Goal: Task Accomplishment & Management: Manage account settings

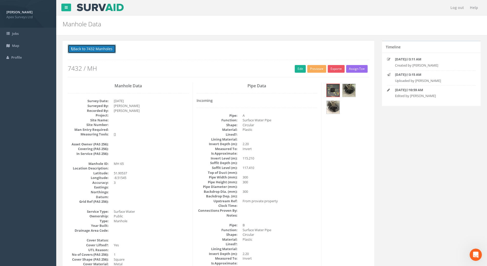
click at [96, 50] on button "Back to 7432 Manholes" at bounding box center [92, 48] width 48 height 9
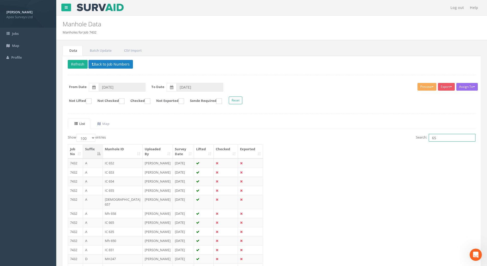
click at [442, 140] on input "65" at bounding box center [452, 138] width 47 height 8
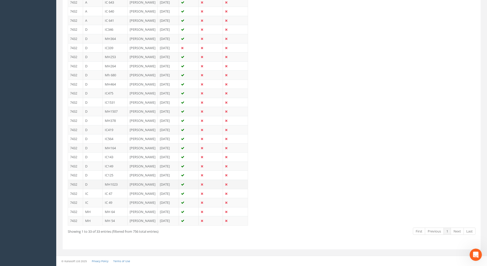
scroll to position [390, 0]
type input "64"
click at [136, 207] on td "[PERSON_NAME]" at bounding box center [143, 211] width 30 height 9
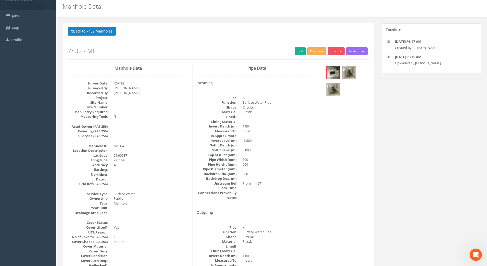
scroll to position [0, 0]
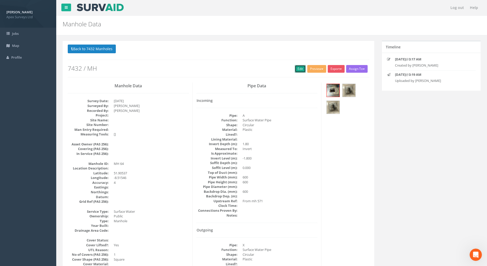
click at [299, 67] on link "Edit" at bounding box center [300, 69] width 11 height 8
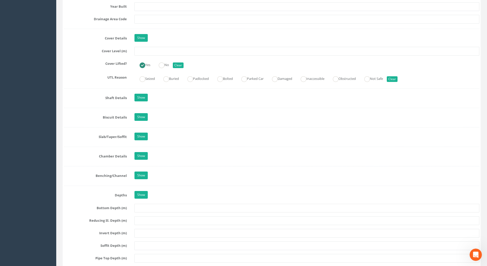
scroll to position [409, 0]
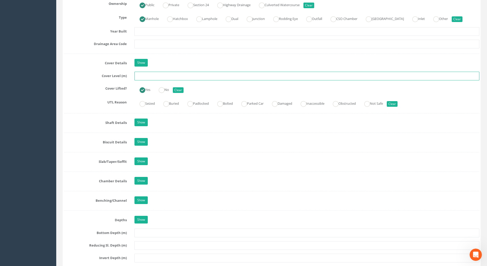
click at [140, 73] on input "text" at bounding box center [306, 76] width 345 height 9
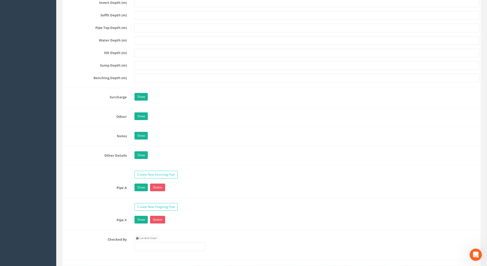
scroll to position [741, 0]
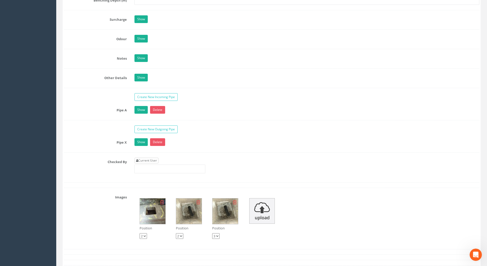
type input "117.33"
click at [147, 161] on link "Current User" at bounding box center [146, 160] width 24 height 6
type input "[PERSON_NAME]"
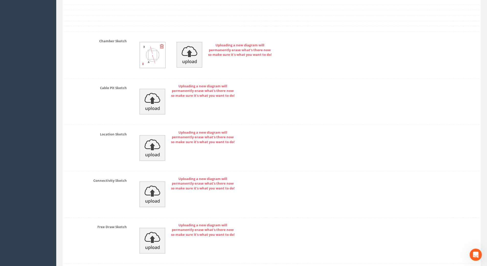
scroll to position [1067, 0]
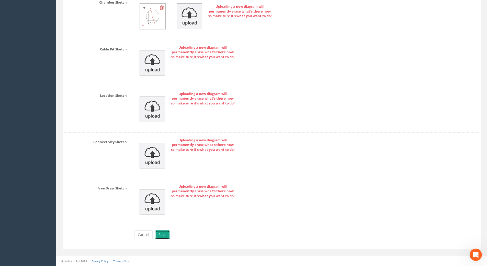
click at [165, 235] on button "Save" at bounding box center [162, 234] width 15 height 9
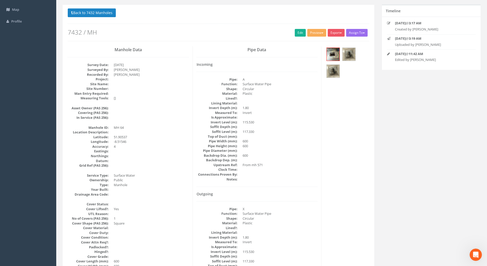
scroll to position [0, 0]
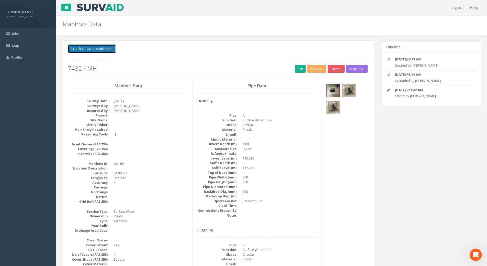
click at [92, 46] on button "Back to 7432 Manholes" at bounding box center [92, 48] width 48 height 9
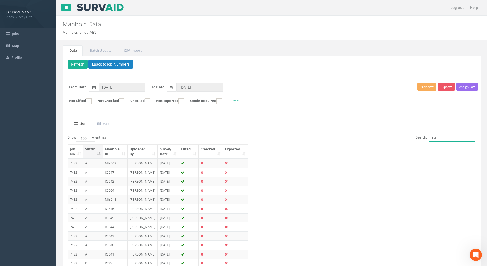
drag, startPoint x: 442, startPoint y: 138, endPoint x: 416, endPoint y: 137, distance: 26.3
click at [413, 138] on div "Search: 64" at bounding box center [376, 138] width 200 height 9
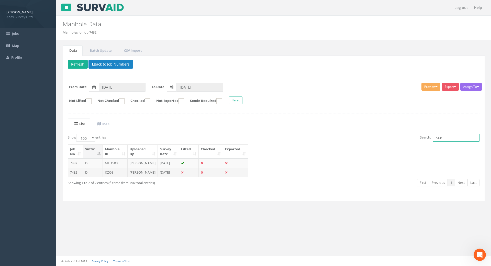
type input "568"
click at [108, 177] on td "IC568" at bounding box center [115, 171] width 25 height 9
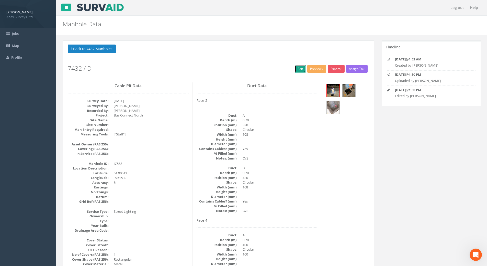
click at [295, 71] on link "Edit" at bounding box center [300, 69] width 11 height 8
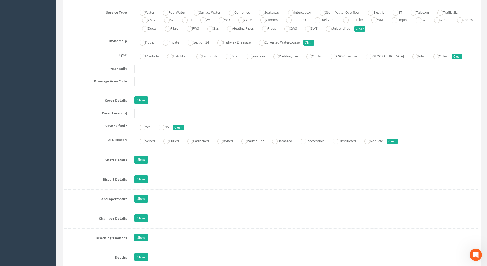
scroll to position [358, 0]
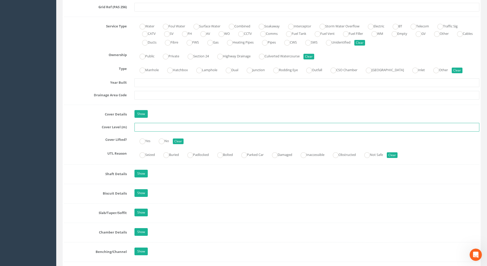
click at [140, 127] on input "text" at bounding box center [306, 127] width 345 height 9
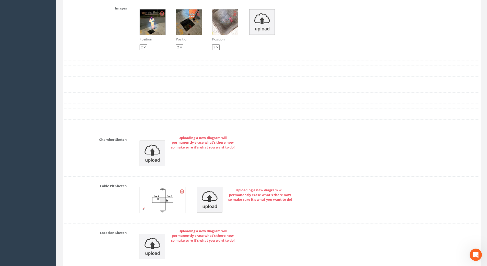
scroll to position [920, 0]
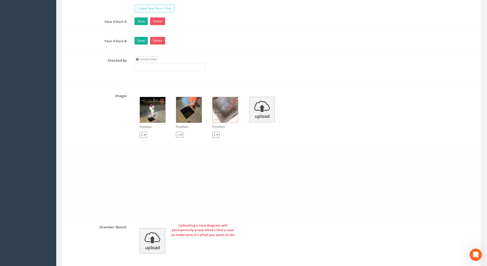
type input "117.33"
click at [146, 58] on link "Current User" at bounding box center [146, 59] width 24 height 6
type input "[PERSON_NAME]"
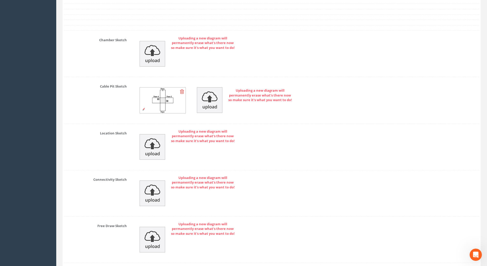
scroll to position [1145, 0]
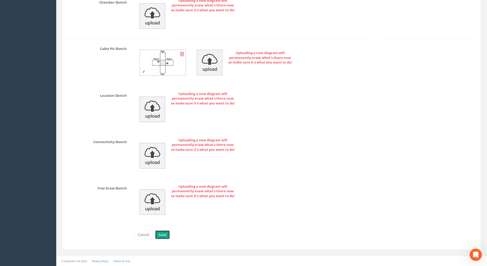
click at [166, 235] on button "Save" at bounding box center [162, 234] width 15 height 9
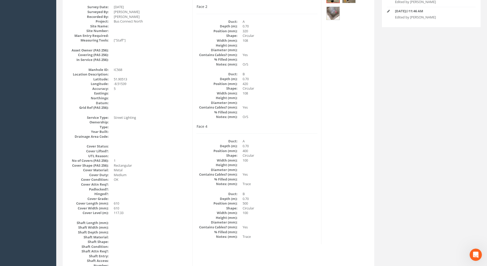
scroll to position [63, 0]
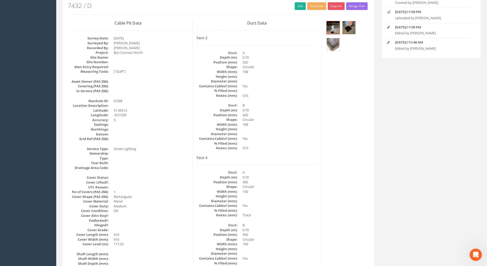
click at [333, 43] on img at bounding box center [333, 44] width 13 height 13
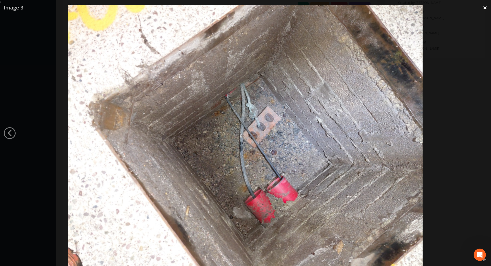
click at [487, 7] on link "×" at bounding box center [485, 7] width 12 height 15
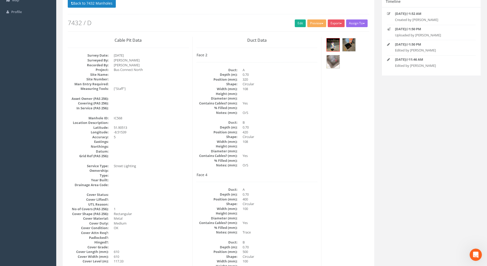
scroll to position [0, 0]
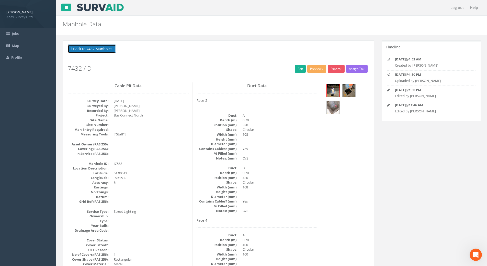
click at [97, 47] on button "Back to 7432 Manholes" at bounding box center [92, 48] width 48 height 9
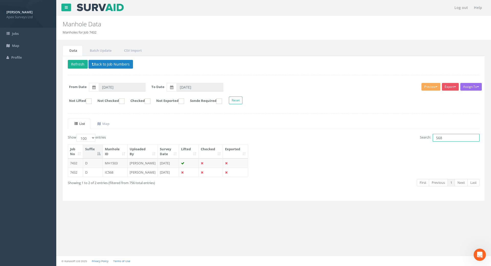
click at [446, 138] on input "568" at bounding box center [456, 138] width 47 height 8
drag, startPoint x: 445, startPoint y: 138, endPoint x: 407, endPoint y: 135, distance: 38.4
click at [407, 135] on div "Search: 568" at bounding box center [378, 138] width 202 height 9
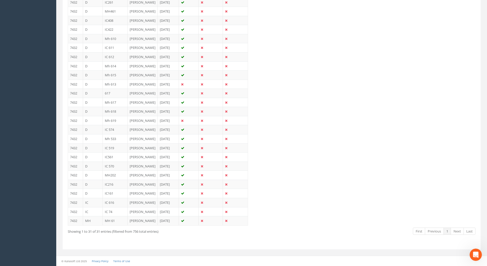
scroll to position [362, 0]
type input "61"
click at [114, 217] on td "MH 61" at bounding box center [115, 220] width 25 height 9
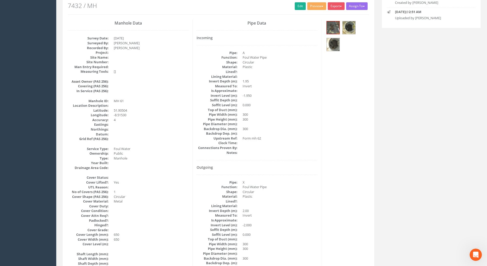
scroll to position [0, 0]
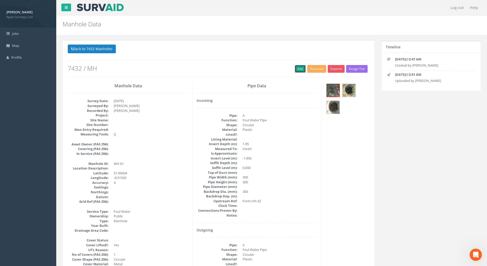
click at [299, 66] on link "Edit" at bounding box center [300, 69] width 11 height 8
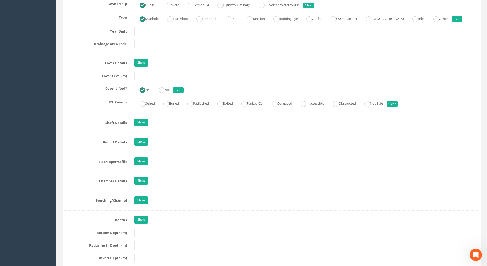
scroll to position [383, 0]
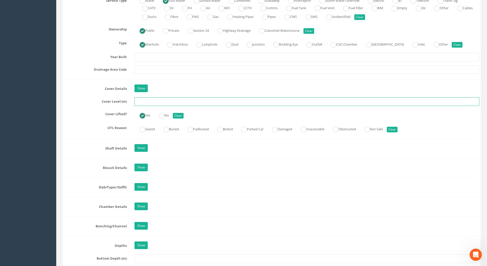
click at [143, 101] on input "text" at bounding box center [306, 101] width 345 height 9
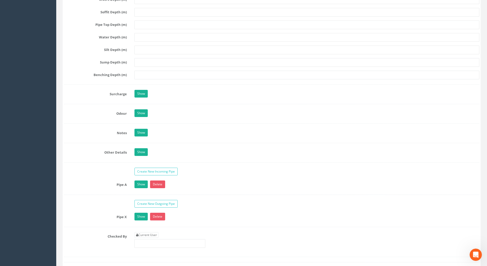
scroll to position [716, 0]
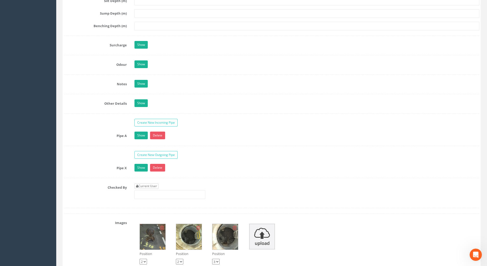
type input "116.96"
click at [153, 185] on link "Current User" at bounding box center [146, 186] width 24 height 6
type input "[PERSON_NAME]"
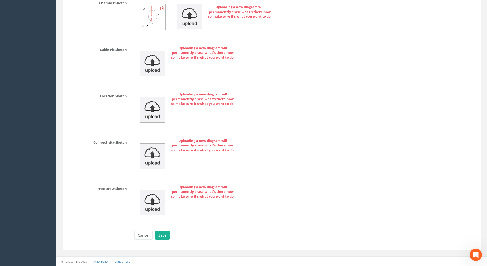
scroll to position [1067, 0]
click at [164, 232] on button "Save" at bounding box center [162, 234] width 15 height 9
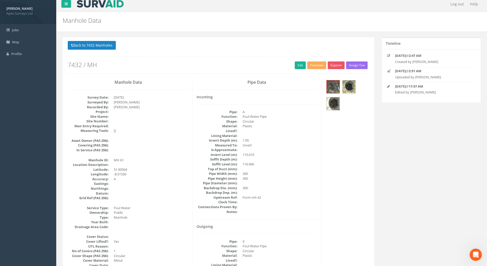
scroll to position [0, 0]
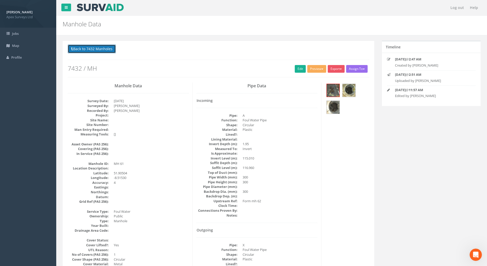
click at [100, 48] on button "Back to 7432 Manholes" at bounding box center [92, 48] width 48 height 9
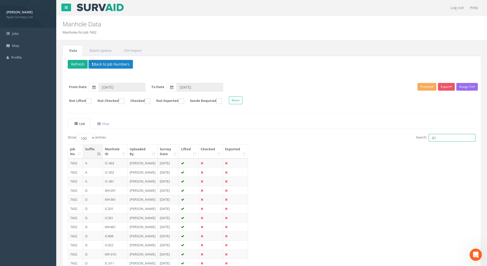
click at [444, 138] on input "61" at bounding box center [452, 138] width 47 height 8
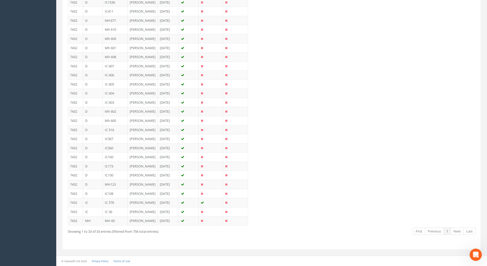
scroll to position [390, 0]
type input "60"
click at [112, 216] on td "MH 60" at bounding box center [115, 220] width 25 height 9
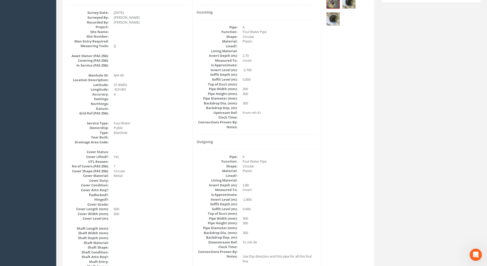
scroll to position [0, 0]
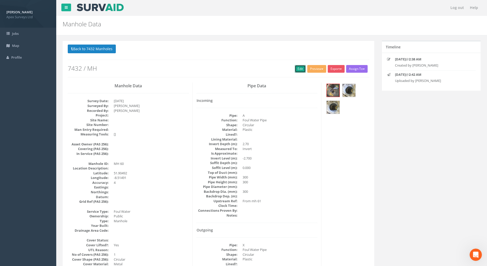
click at [298, 70] on link "Edit" at bounding box center [300, 69] width 11 height 8
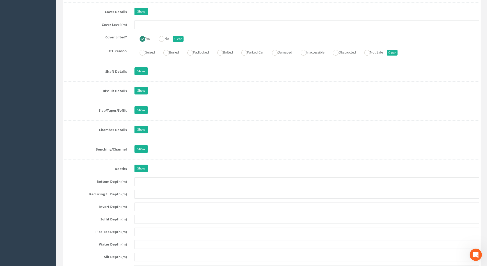
scroll to position [332, 0]
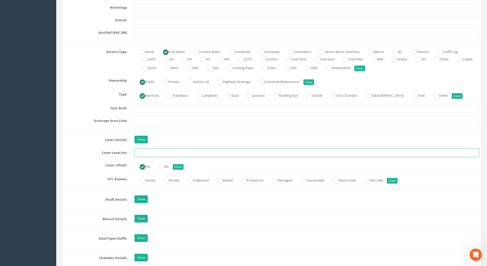
click at [148, 153] on input "text" at bounding box center [306, 152] width 345 height 9
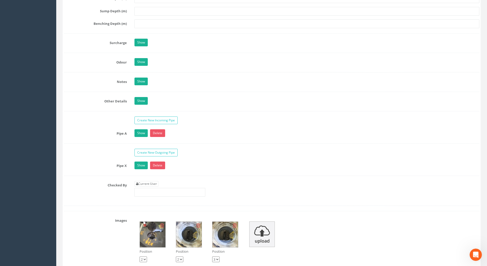
scroll to position [792, 0]
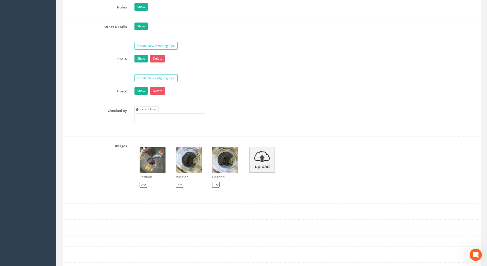
type input "117.54"
click at [156, 107] on link "Current User" at bounding box center [146, 109] width 24 height 6
type input "[PERSON_NAME]"
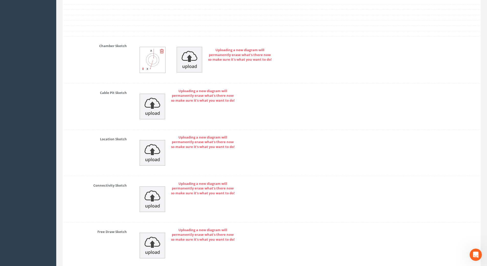
scroll to position [1067, 0]
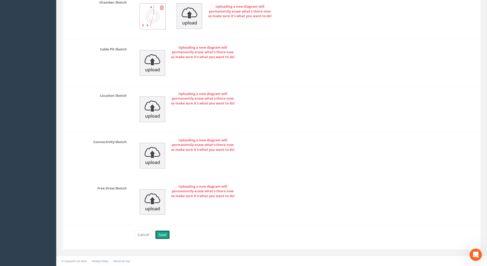
click at [163, 237] on button "Save" at bounding box center [162, 234] width 15 height 9
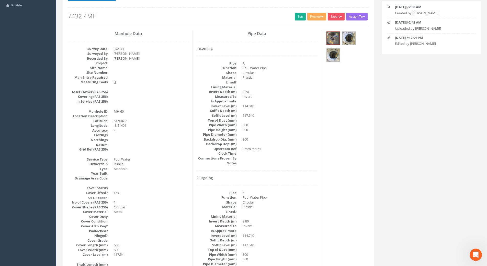
scroll to position [0, 0]
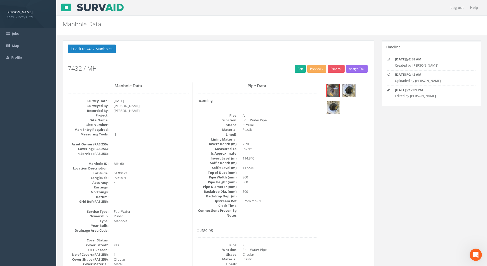
click at [332, 107] on img at bounding box center [333, 107] width 13 height 13
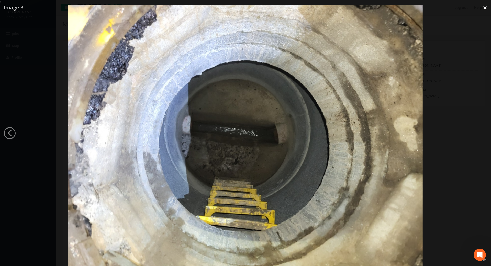
click at [487, 7] on link "×" at bounding box center [485, 7] width 12 height 15
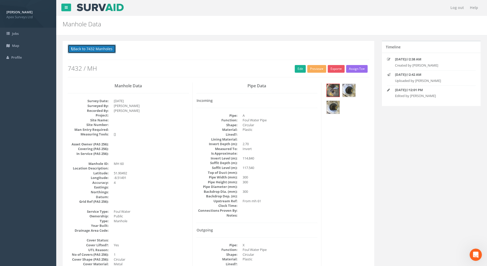
click at [109, 51] on button "Back to 7432 Manholes" at bounding box center [92, 48] width 48 height 9
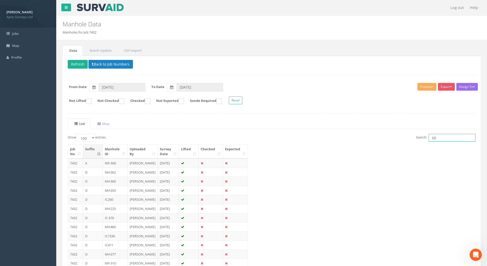
drag, startPoint x: 445, startPoint y: 139, endPoint x: 401, endPoint y: 139, distance: 44.5
click at [401, 139] on div "Search: 60" at bounding box center [376, 138] width 200 height 9
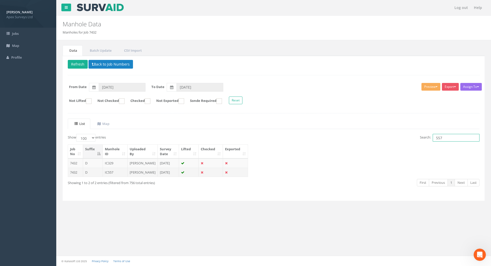
type input "557"
click at [133, 177] on td "[PERSON_NAME]" at bounding box center [143, 171] width 30 height 9
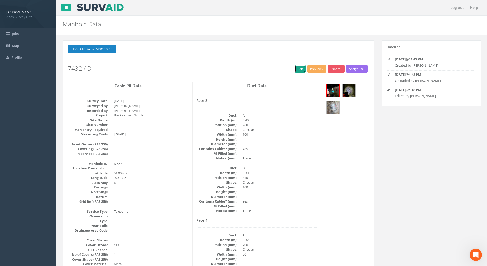
click at [296, 70] on link "Edit" at bounding box center [300, 69] width 11 height 8
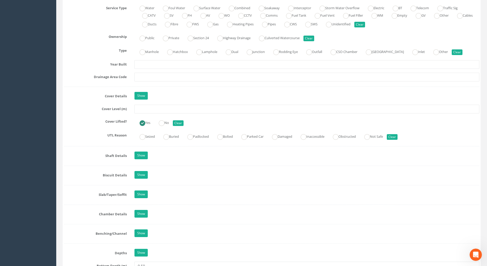
scroll to position [332, 0]
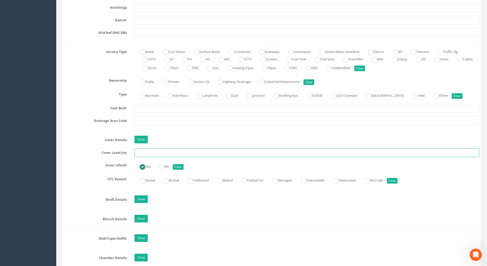
click at [144, 150] on input "text" at bounding box center [306, 152] width 345 height 9
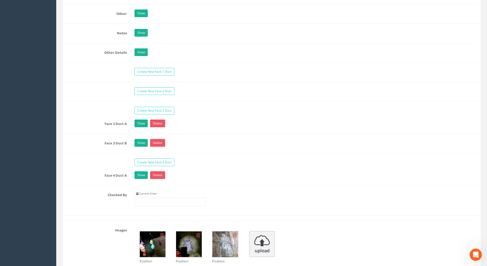
scroll to position [767, 0]
type input "117.08"
click at [153, 192] on link "Current User" at bounding box center [146, 193] width 24 height 6
type input "[PERSON_NAME]"
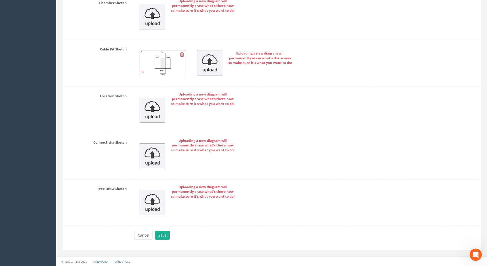
scroll to position [1125, 0]
click at [162, 235] on button "Save" at bounding box center [162, 234] width 15 height 9
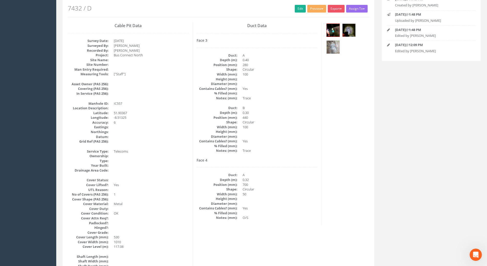
scroll to position [0, 0]
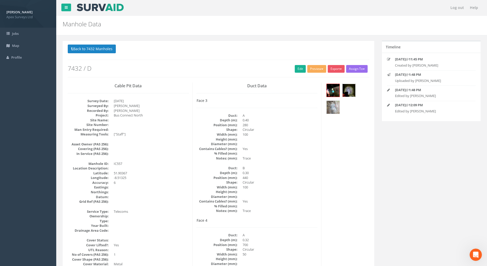
click at [349, 92] on img at bounding box center [349, 90] width 13 height 13
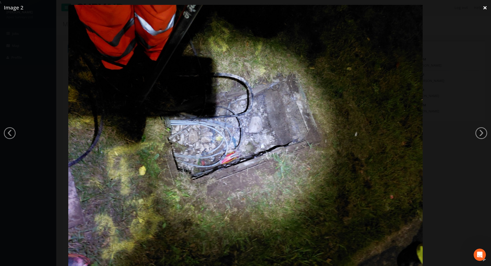
click at [484, 6] on link "×" at bounding box center [485, 7] width 12 height 15
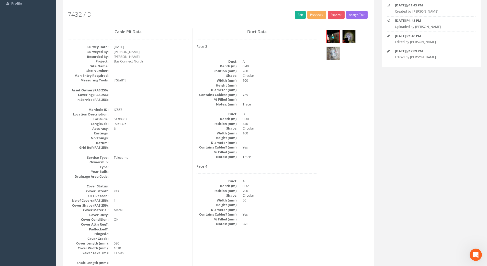
scroll to position [51, 0]
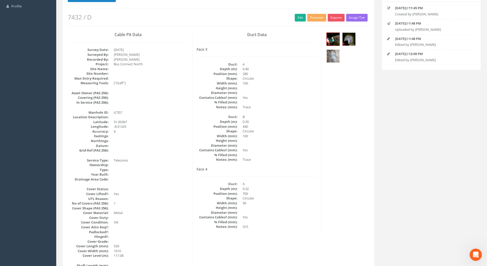
click at [336, 53] on img at bounding box center [333, 56] width 13 height 13
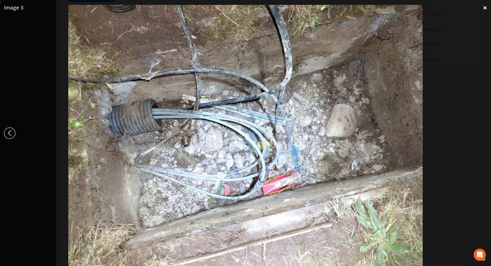
click at [482, 7] on link "×" at bounding box center [485, 7] width 12 height 15
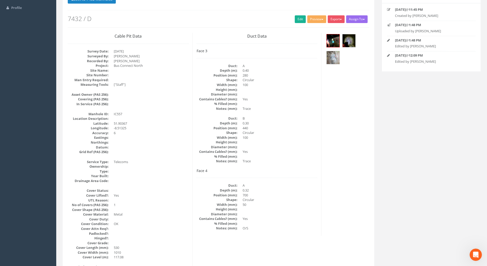
scroll to position [0, 0]
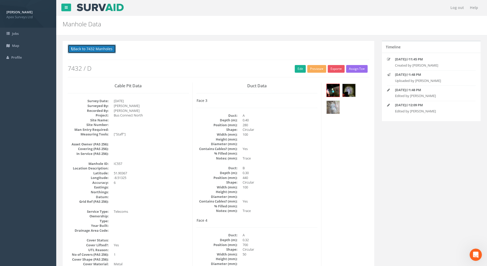
click at [101, 48] on button "Back to 7432 Manholes" at bounding box center [92, 48] width 48 height 9
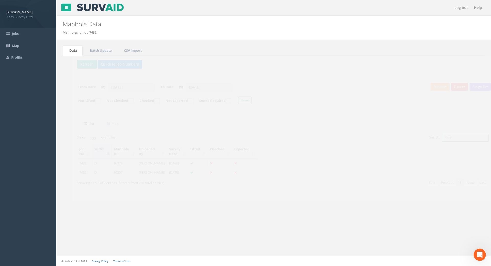
click at [446, 138] on input "557" at bounding box center [456, 138] width 47 height 8
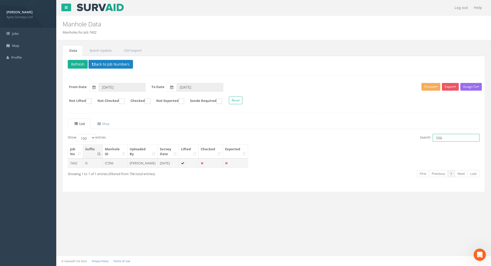
type input "556"
click at [110, 165] on td "IC556" at bounding box center [115, 162] width 25 height 9
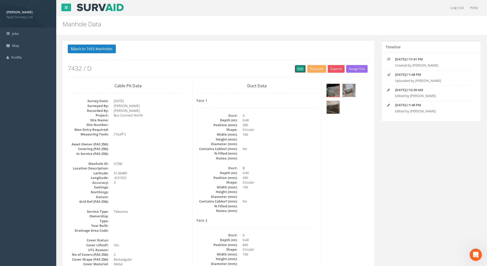
click at [296, 70] on link "Edit" at bounding box center [300, 69] width 11 height 8
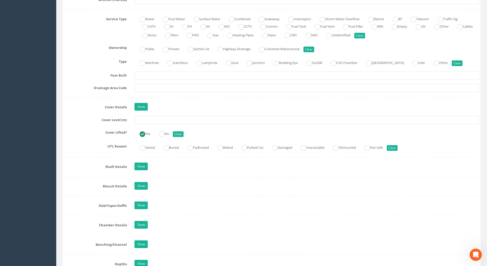
scroll to position [409, 0]
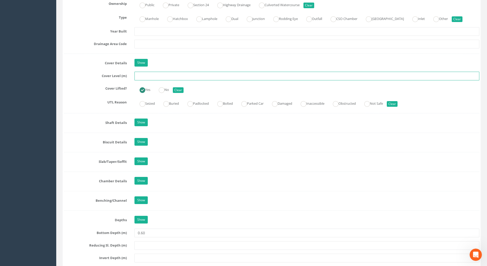
click at [143, 75] on input "text" at bounding box center [306, 76] width 345 height 9
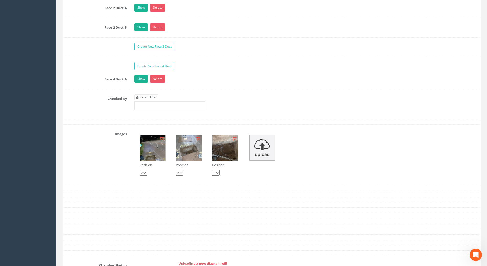
scroll to position [895, 0]
type input "117.18"
click at [151, 98] on link "Current User" at bounding box center [146, 98] width 24 height 6
type input "[PERSON_NAME]"
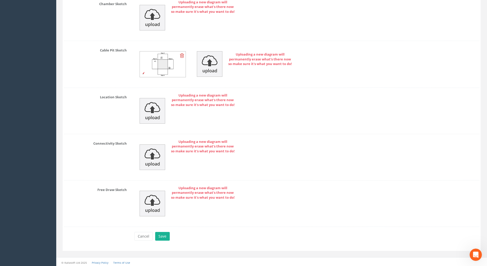
scroll to position [1158, 0]
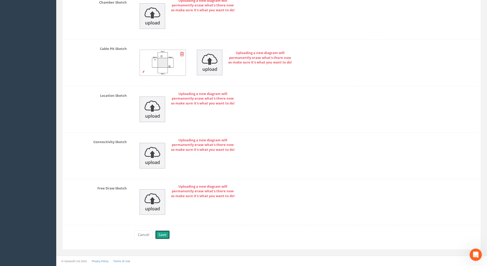
click at [163, 235] on button "Save" at bounding box center [162, 234] width 15 height 9
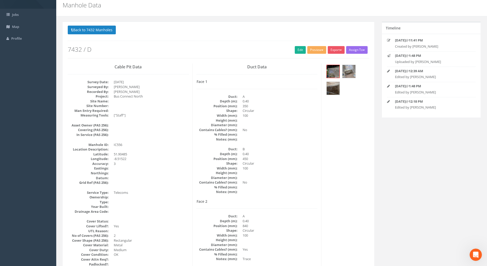
scroll to position [0, 0]
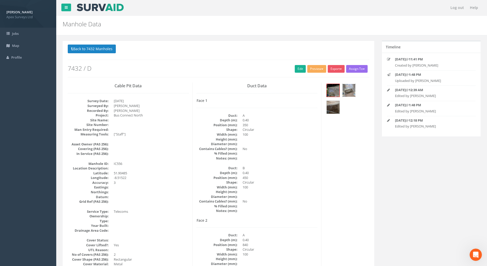
click at [353, 88] on img at bounding box center [349, 90] width 13 height 13
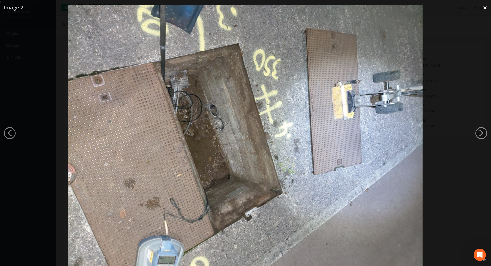
click at [484, 6] on link "×" at bounding box center [485, 7] width 12 height 15
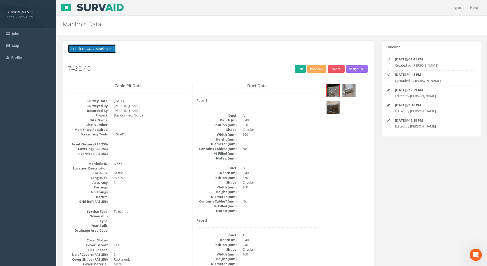
click at [104, 48] on button "Back to 7432 Manholes" at bounding box center [92, 48] width 48 height 9
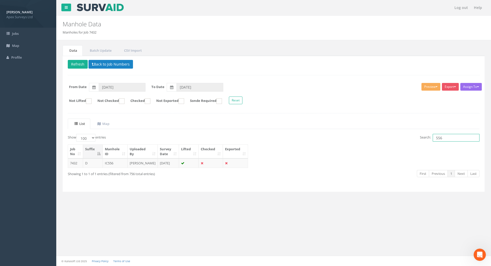
click at [446, 140] on input "556" at bounding box center [456, 138] width 47 height 8
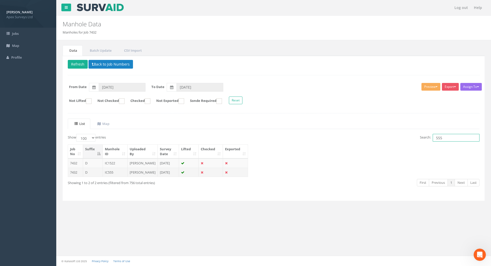
type input "555"
click at [133, 177] on td "[PERSON_NAME]" at bounding box center [143, 171] width 30 height 9
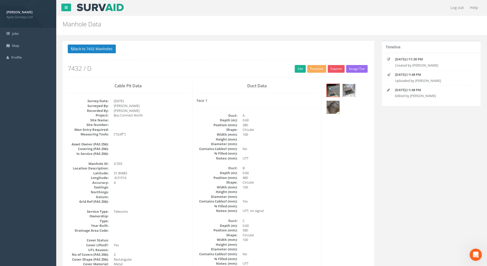
click at [350, 89] on img at bounding box center [349, 90] width 13 height 13
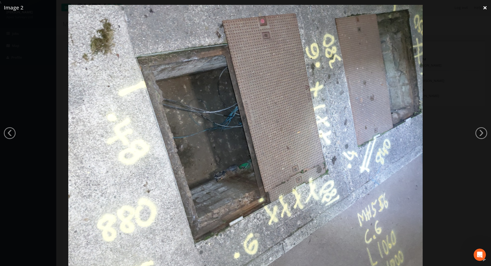
click at [485, 7] on link "×" at bounding box center [485, 7] width 12 height 15
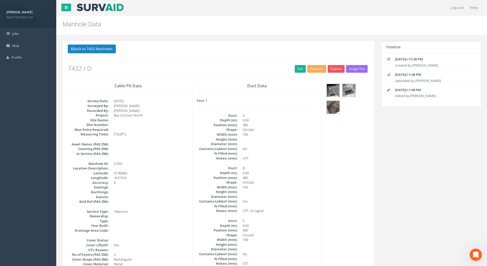
click at [335, 90] on img at bounding box center [333, 90] width 13 height 13
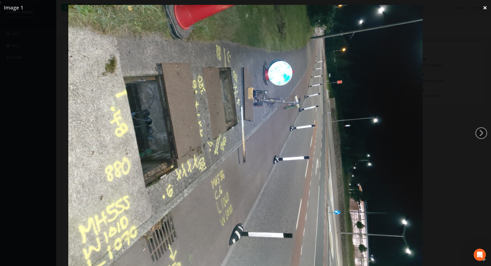
click at [484, 7] on link "×" at bounding box center [485, 7] width 12 height 15
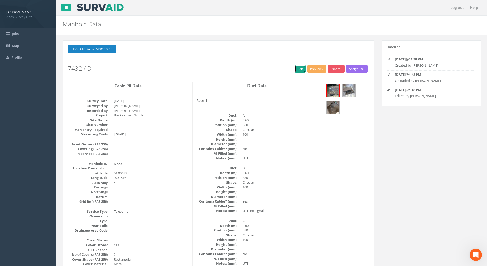
click at [301, 68] on link "Edit" at bounding box center [300, 69] width 11 height 8
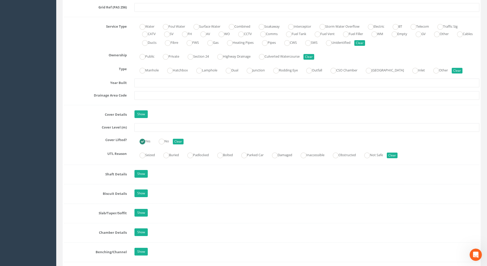
scroll to position [358, 0]
click at [140, 128] on input "text" at bounding box center [306, 127] width 345 height 9
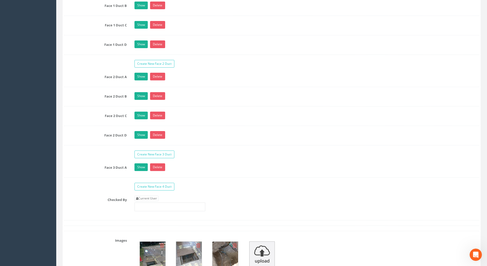
scroll to position [920, 0]
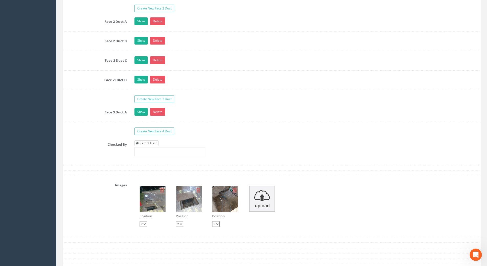
type input "117.21"
click at [153, 143] on link "Current User" at bounding box center [146, 143] width 24 height 6
type input "[PERSON_NAME]"
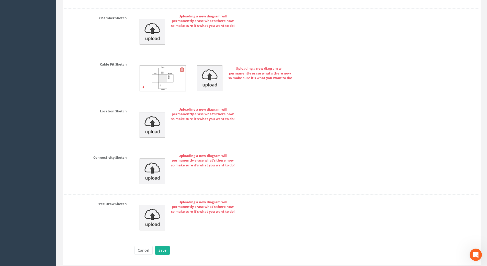
scroll to position [1234, 0]
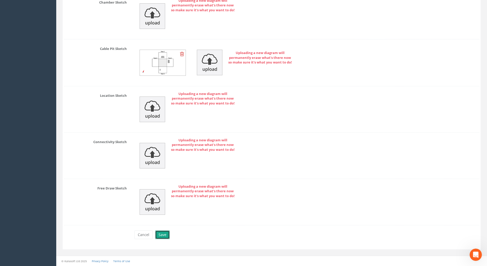
click at [168, 235] on button "Save" at bounding box center [162, 234] width 15 height 9
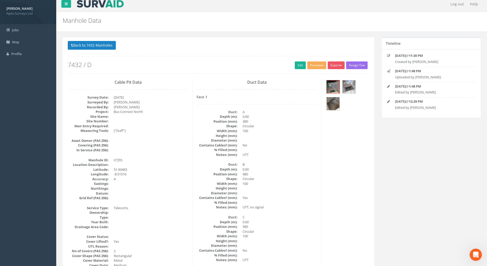
scroll to position [0, 0]
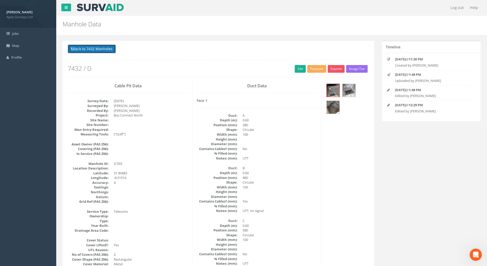
click at [108, 47] on button "Back to 7432 Manholes" at bounding box center [92, 48] width 48 height 9
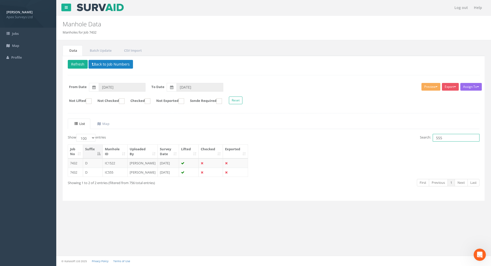
click at [451, 139] on input "555" at bounding box center [456, 138] width 47 height 8
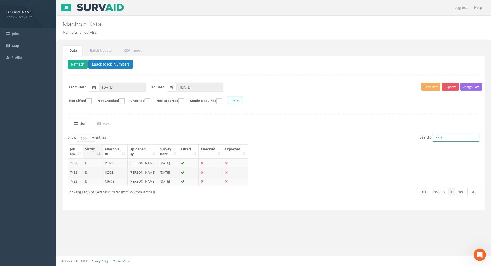
type input "553"
click at [109, 177] on td "IC553" at bounding box center [115, 171] width 25 height 9
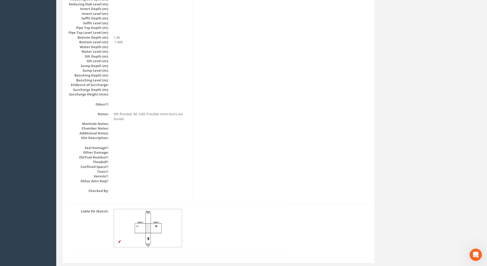
scroll to position [528, 0]
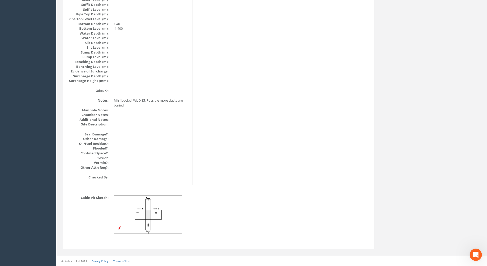
click at [168, 224] on img at bounding box center [148, 214] width 68 height 38
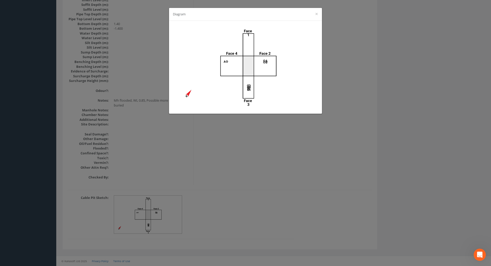
click at [275, 155] on div "Diagram ×" at bounding box center [245, 133] width 491 height 266
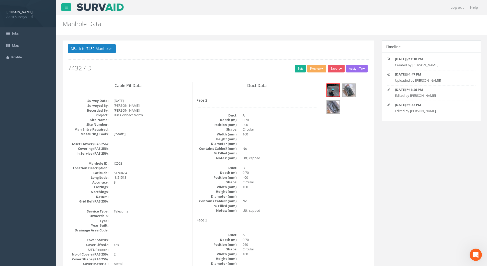
scroll to position [0, 0]
click at [297, 70] on link "Edit" at bounding box center [300, 69] width 11 height 8
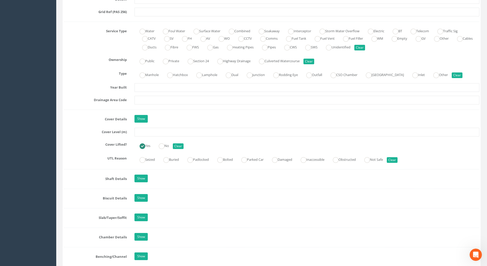
scroll to position [435, 0]
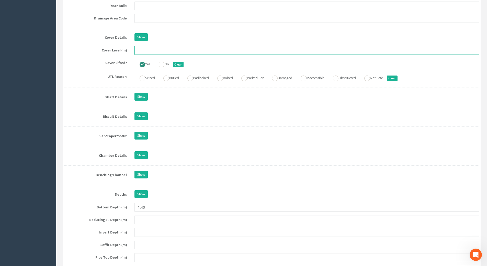
click at [155, 50] on input "text" at bounding box center [306, 50] width 345 height 9
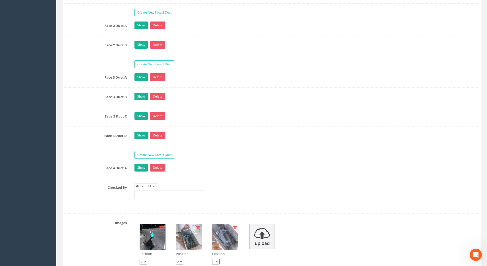
scroll to position [920, 0]
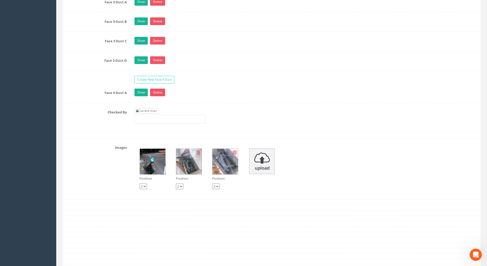
type input "117.15"
click at [146, 110] on link "Current User" at bounding box center [146, 111] width 24 height 6
type input "[PERSON_NAME]"
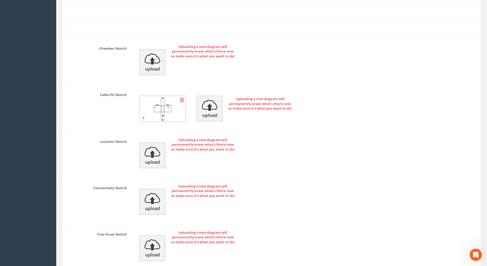
scroll to position [1196, 0]
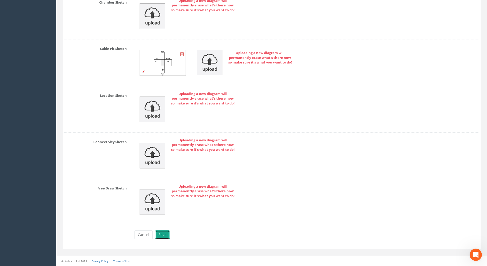
click at [164, 234] on button "Save" at bounding box center [162, 234] width 15 height 9
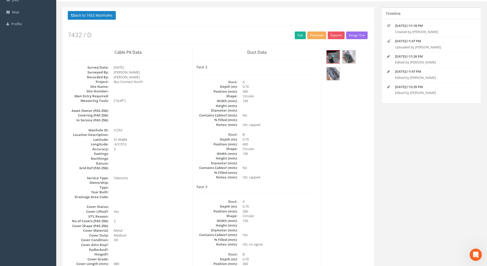
scroll to position [0, 0]
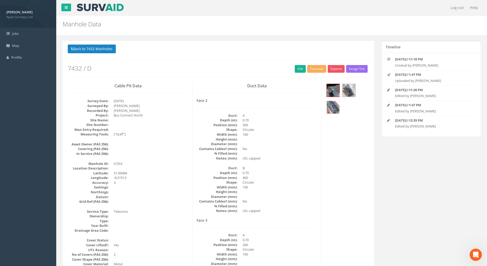
click at [333, 106] on img at bounding box center [333, 107] width 13 height 13
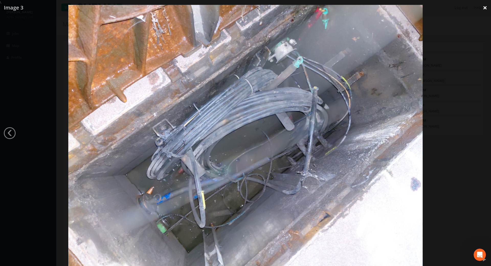
click at [483, 8] on link "×" at bounding box center [485, 7] width 12 height 15
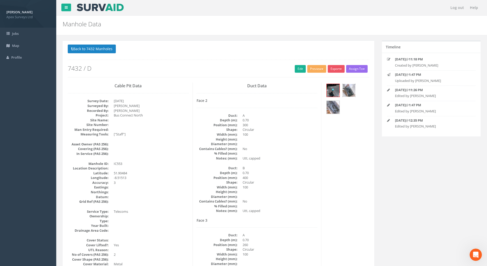
click at [347, 90] on img at bounding box center [349, 90] width 13 height 13
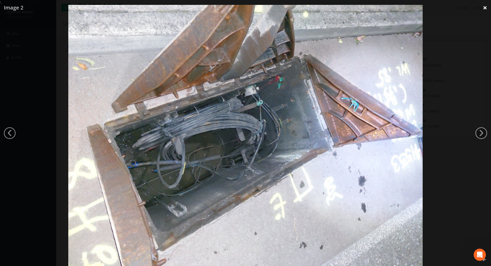
click at [484, 7] on link "×" at bounding box center [485, 7] width 12 height 15
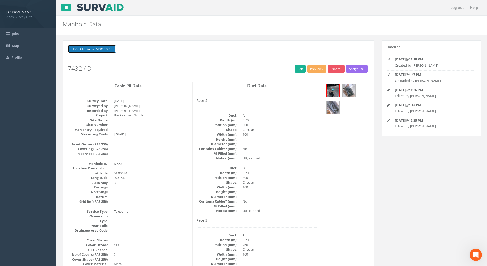
click at [98, 51] on button "Back to 7432 Manholes" at bounding box center [92, 48] width 48 height 9
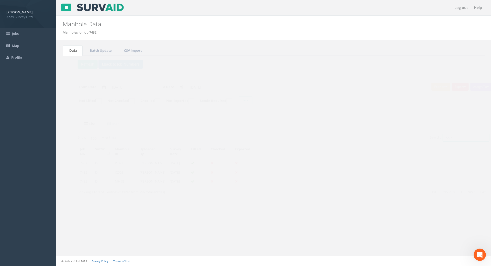
click at [447, 137] on input "553" at bounding box center [456, 138] width 47 height 8
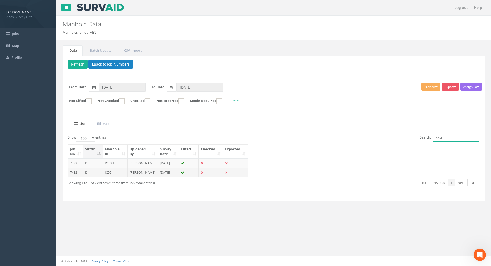
type input "554"
click at [116, 177] on td "IC554" at bounding box center [115, 171] width 25 height 9
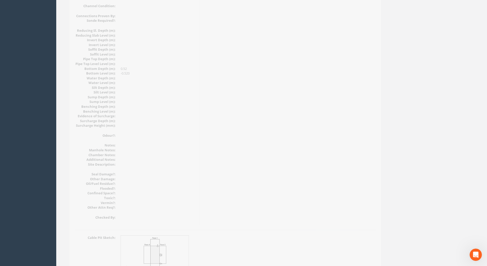
scroll to position [523, 0]
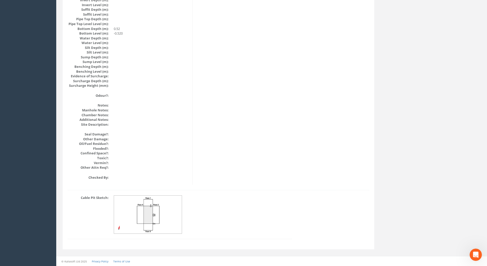
click at [145, 214] on img at bounding box center [148, 214] width 68 height 38
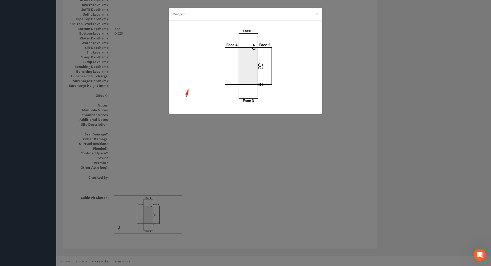
click at [314, 163] on div "Diagram ×" at bounding box center [245, 133] width 491 height 266
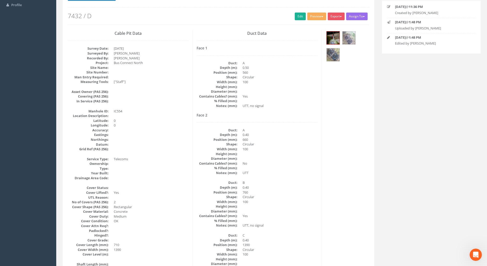
scroll to position [0, 0]
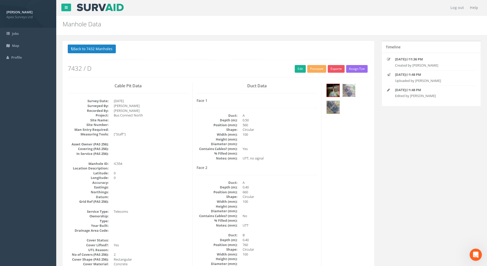
click at [352, 91] on img at bounding box center [349, 90] width 13 height 13
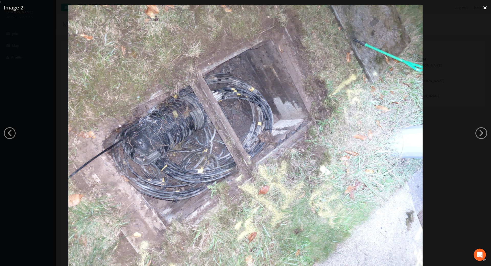
click at [485, 7] on link "×" at bounding box center [485, 7] width 12 height 15
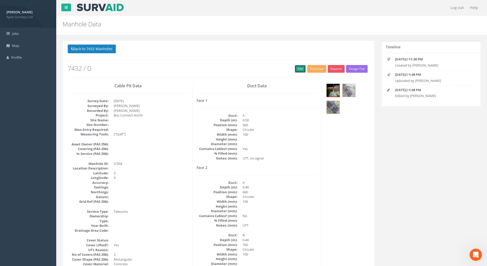
click at [298, 70] on link "Edit" at bounding box center [300, 69] width 11 height 8
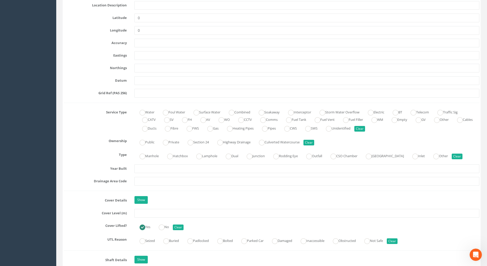
scroll to position [281, 0]
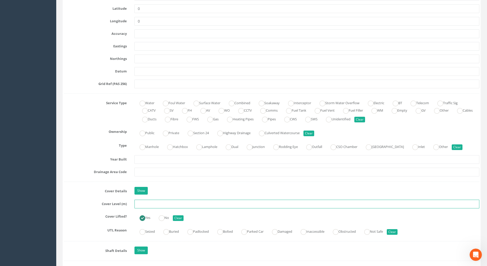
click at [147, 206] on input "text" at bounding box center [306, 203] width 345 height 9
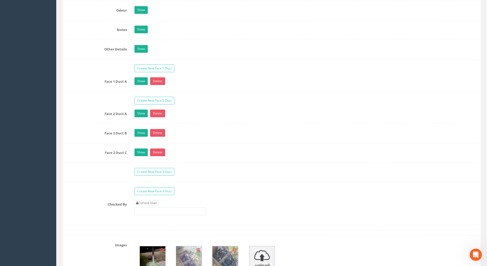
scroll to position [818, 0]
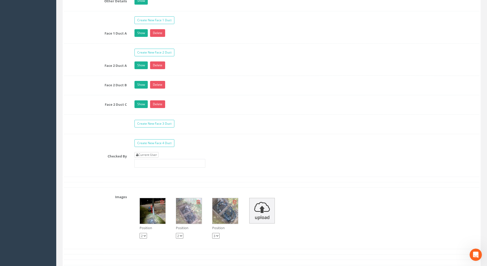
type input "117.29"
click at [145, 155] on link "Current User" at bounding box center [146, 155] width 24 height 6
type input "[PERSON_NAME]"
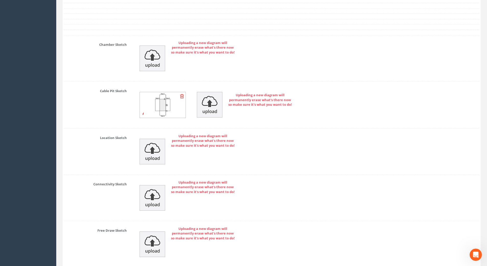
scroll to position [1143, 0]
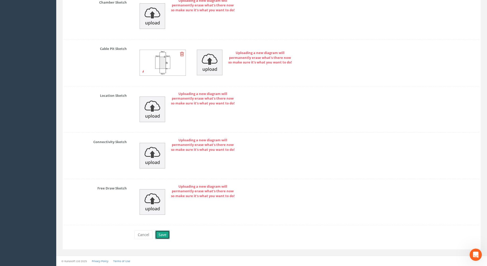
click at [161, 236] on button "Save" at bounding box center [162, 234] width 15 height 9
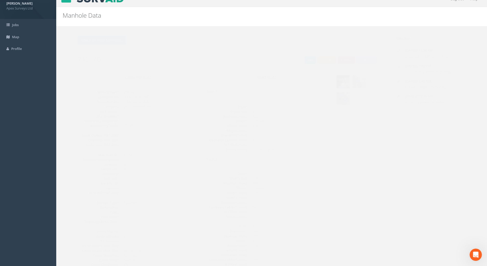
scroll to position [0, 0]
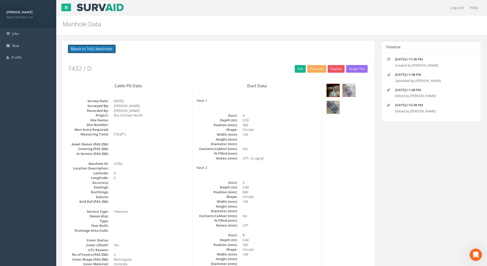
click at [87, 49] on button "Back to 7432 Manholes" at bounding box center [92, 48] width 48 height 9
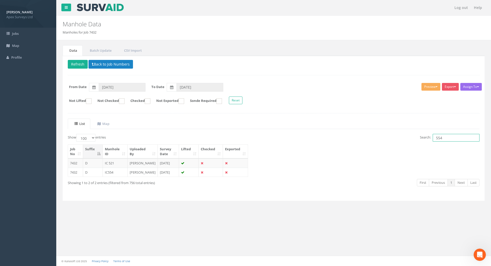
click at [452, 139] on input "554" at bounding box center [456, 138] width 47 height 8
type input "552"
click at [112, 162] on td "IC552" at bounding box center [115, 162] width 25 height 9
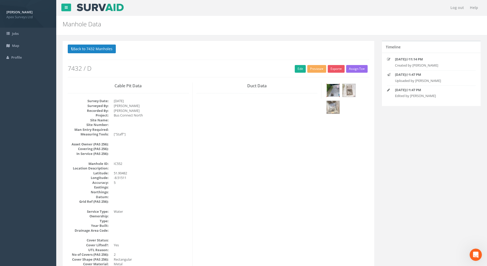
click at [335, 94] on img at bounding box center [333, 90] width 13 height 13
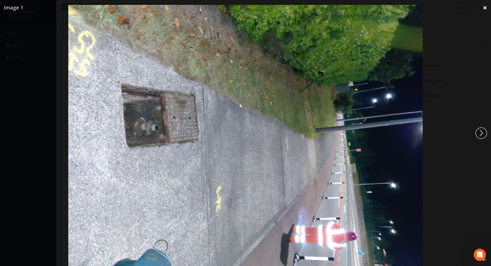
click at [485, 5] on link "×" at bounding box center [485, 7] width 12 height 15
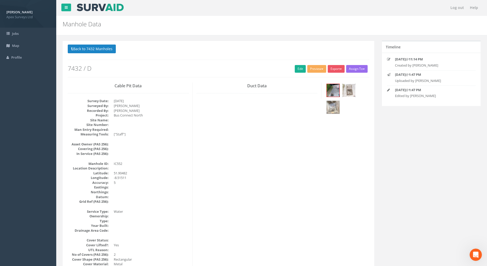
click at [348, 92] on img at bounding box center [349, 90] width 13 height 13
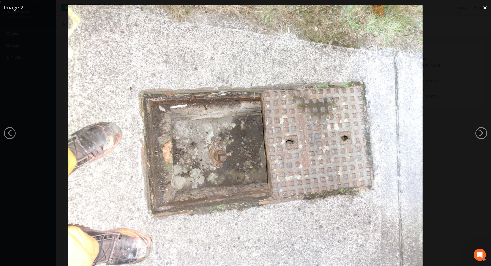
click at [487, 8] on link "×" at bounding box center [485, 7] width 12 height 15
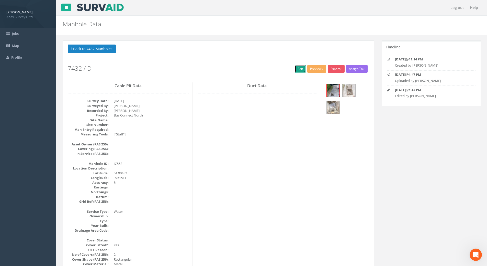
click at [297, 68] on link "Edit" at bounding box center [300, 69] width 11 height 8
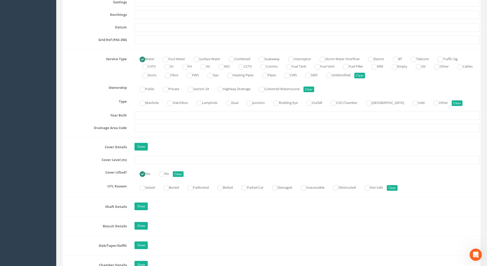
scroll to position [332, 0]
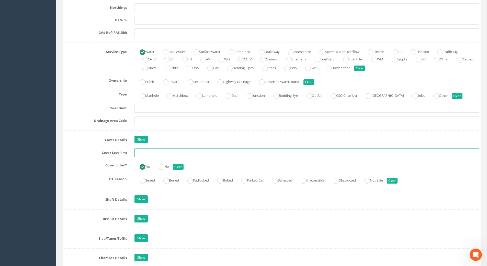
click at [146, 152] on input "text" at bounding box center [306, 152] width 345 height 9
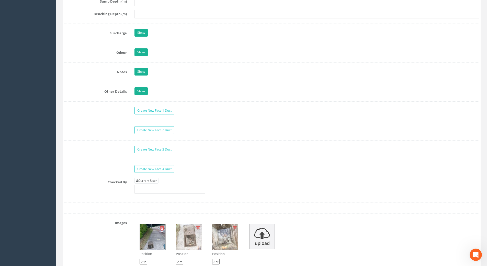
scroll to position [767, 0]
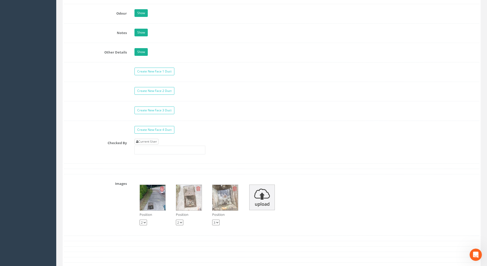
type input "117.42"
click at [158, 142] on link "Current User" at bounding box center [146, 142] width 24 height 6
type input "[PERSON_NAME]"
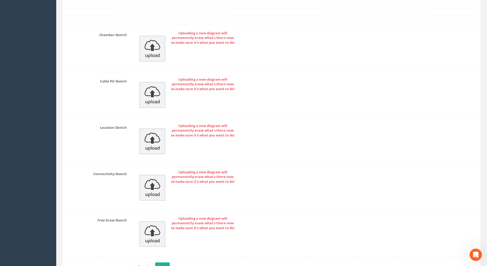
scroll to position [1079, 0]
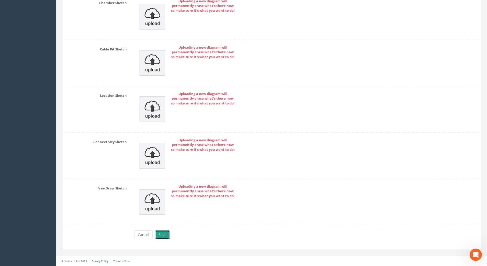
click at [166, 235] on button "Save" at bounding box center [162, 234] width 15 height 9
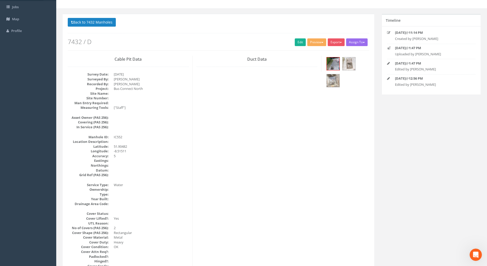
scroll to position [0, 0]
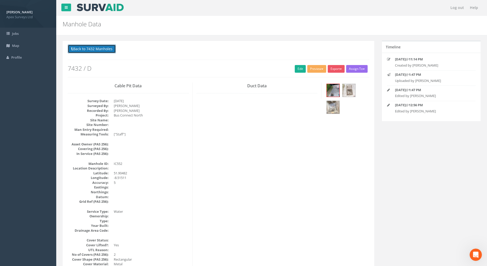
click at [99, 48] on button "Back to 7432 Manholes" at bounding box center [92, 48] width 48 height 9
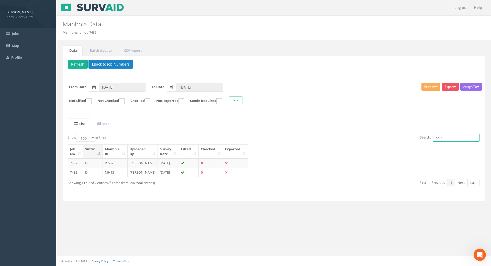
drag, startPoint x: 450, startPoint y: 140, endPoint x: 425, endPoint y: 140, distance: 25.6
click at [425, 140] on label "Search: 552" at bounding box center [450, 138] width 60 height 8
type input "6"
type input "567"
click at [136, 177] on td "[PERSON_NAME]" at bounding box center [143, 171] width 30 height 9
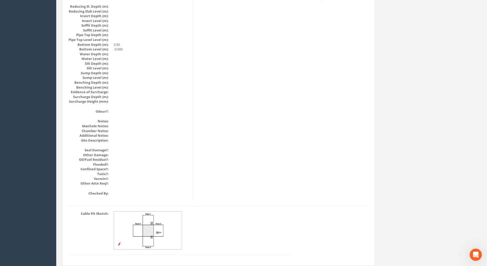
scroll to position [523, 0]
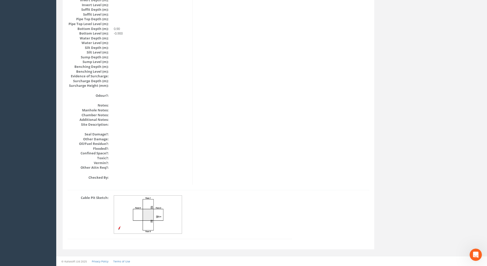
click at [149, 213] on img at bounding box center [148, 214] width 68 height 38
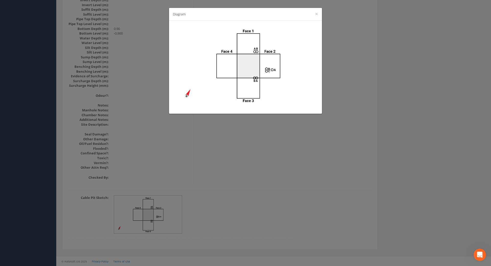
click at [313, 166] on div "Diagram ×" at bounding box center [245, 133] width 491 height 266
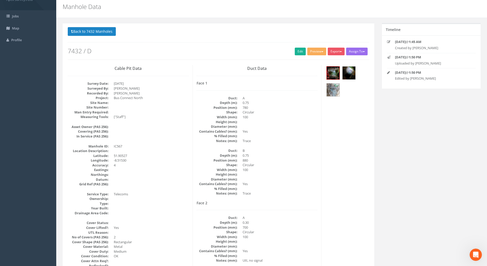
scroll to position [0, 0]
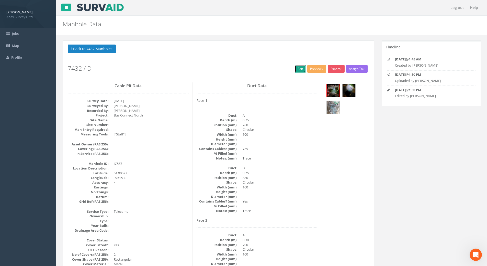
click at [295, 67] on link "Edit" at bounding box center [300, 69] width 11 height 8
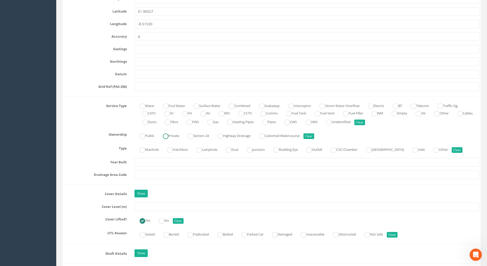
scroll to position [383, 0]
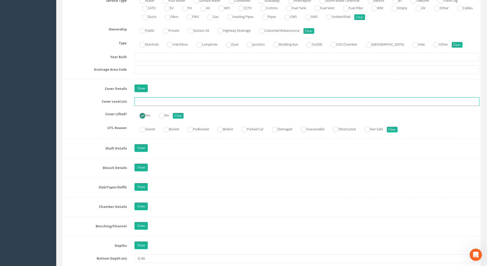
click at [146, 100] on input "text" at bounding box center [306, 101] width 345 height 9
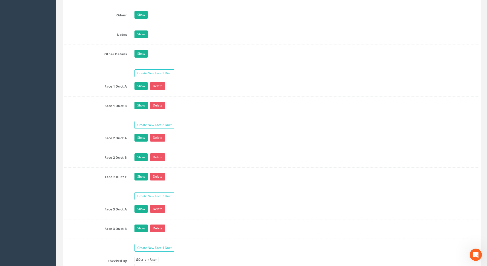
scroll to position [818, 0]
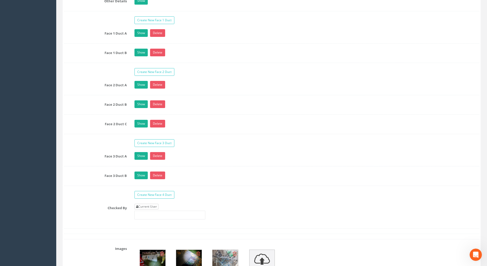
type input "117.61"
click at [150, 206] on link "Current User" at bounding box center [146, 206] width 24 height 6
type input "[PERSON_NAME]"
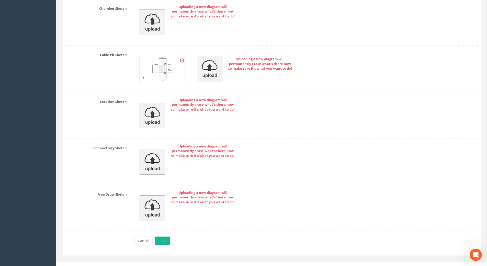
scroll to position [1195, 0]
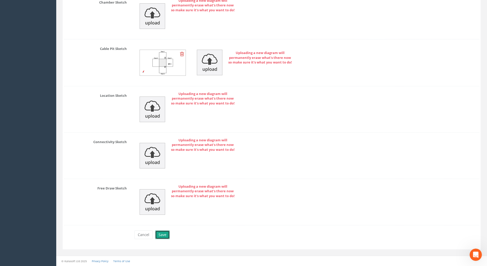
click at [163, 234] on button "Save" at bounding box center [162, 234] width 15 height 9
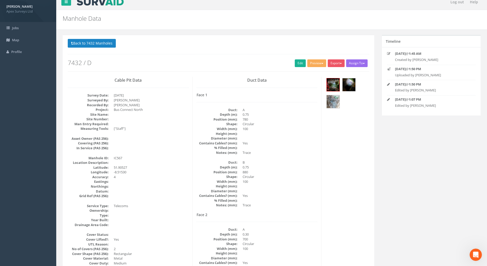
scroll to position [0, 0]
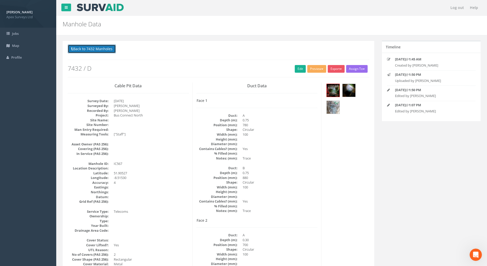
click at [97, 49] on button "Back to 7432 Manholes" at bounding box center [92, 48] width 48 height 9
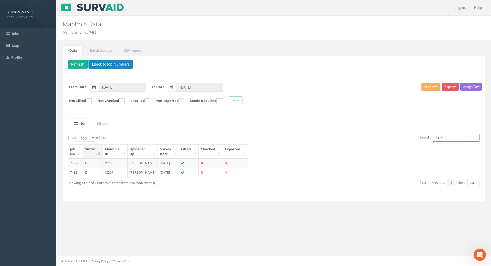
click at [449, 138] on input "567" at bounding box center [456, 138] width 47 height 8
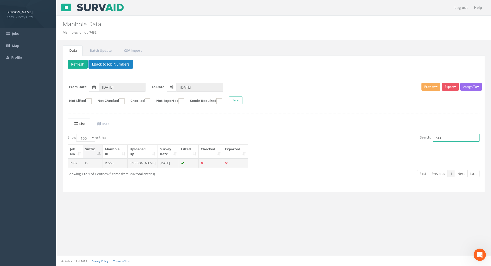
type input "566"
click at [109, 164] on td "IC566" at bounding box center [115, 162] width 25 height 9
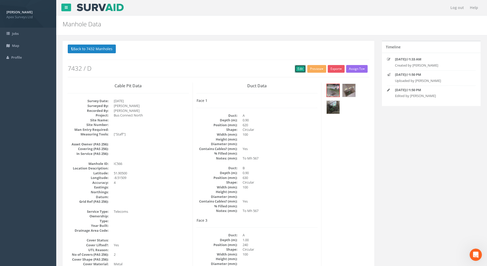
click at [299, 68] on link "Edit" at bounding box center [300, 69] width 11 height 8
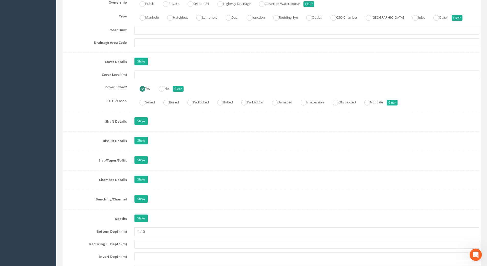
scroll to position [383, 0]
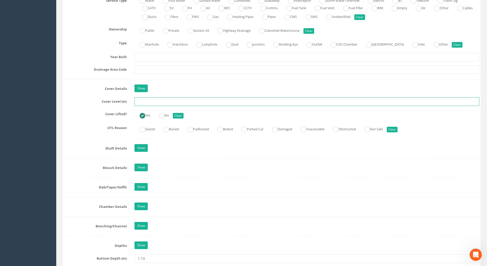
click at [142, 104] on input "text" at bounding box center [306, 101] width 345 height 9
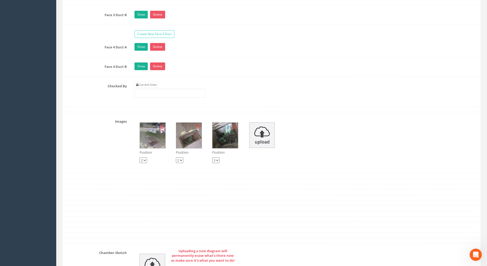
scroll to position [920, 0]
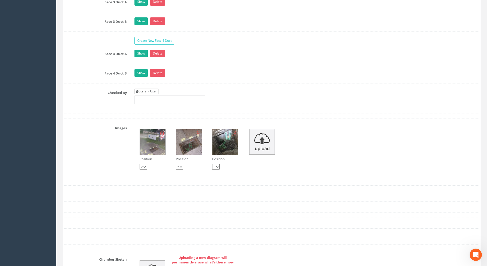
type input "117.61"
click at [145, 92] on link "Current User" at bounding box center [146, 91] width 24 height 6
type input "[PERSON_NAME]"
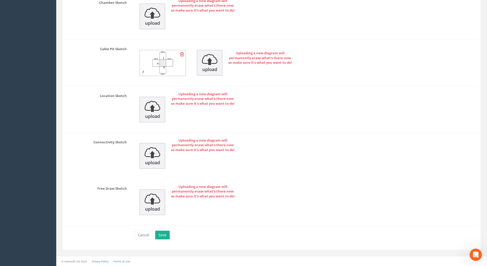
scroll to position [1177, 0]
click at [164, 233] on button "Save" at bounding box center [162, 234] width 15 height 9
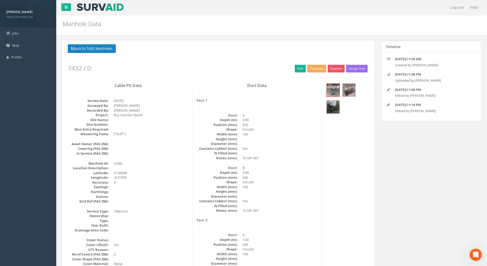
scroll to position [0, 0]
click at [100, 48] on button "Back to 7432 Manholes" at bounding box center [92, 48] width 48 height 9
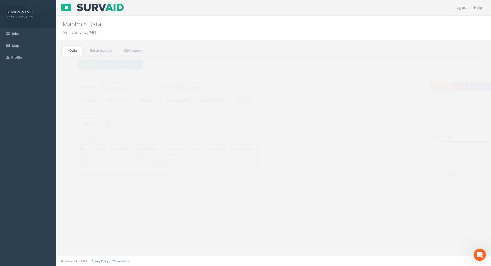
click at [451, 138] on input "566" at bounding box center [456, 138] width 47 height 8
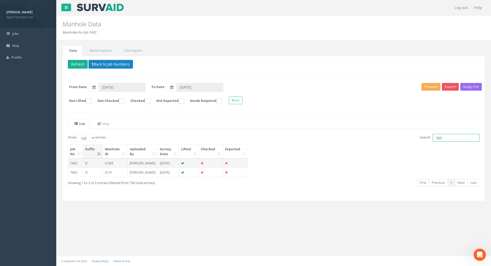
type input "565"
click at [141, 163] on td "[PERSON_NAME]" at bounding box center [143, 162] width 30 height 9
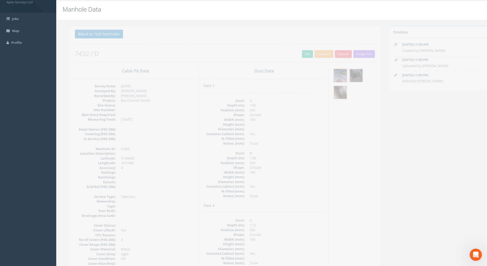
scroll to position [12, 0]
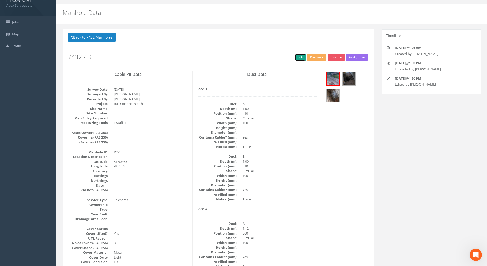
click at [297, 57] on link "Edit" at bounding box center [300, 57] width 11 height 8
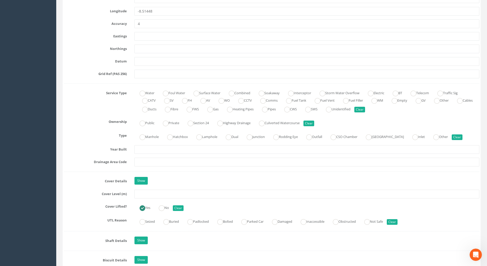
scroll to position [344, 0]
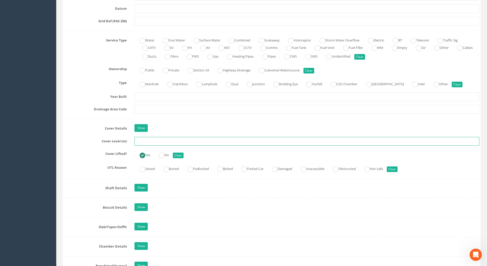
click at [149, 141] on input "text" at bounding box center [306, 141] width 345 height 9
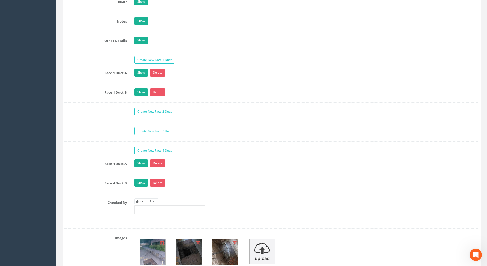
scroll to position [932, 0]
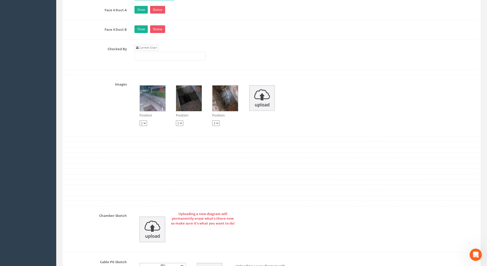
type input "117.87"
click at [151, 49] on link "Current User" at bounding box center [146, 48] width 24 height 6
type input "[PERSON_NAME]"
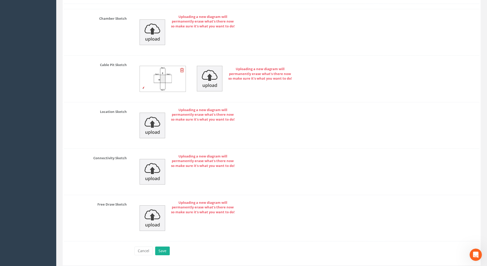
scroll to position [1145, 0]
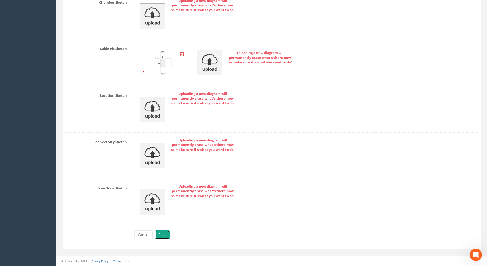
click at [160, 232] on button "Save" at bounding box center [162, 234] width 15 height 9
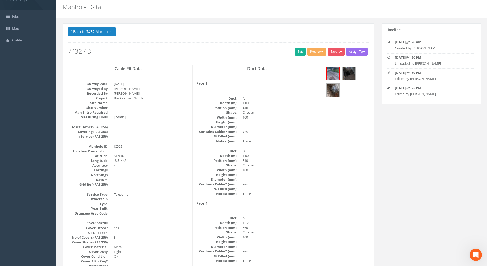
scroll to position [0, 0]
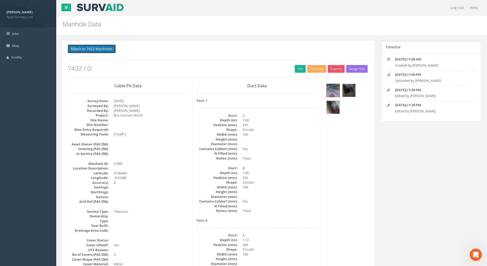
click at [102, 48] on button "Back to 7432 Manholes" at bounding box center [92, 48] width 48 height 9
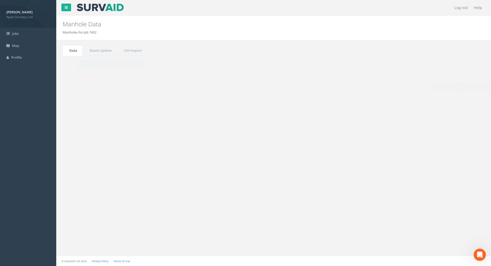
drag, startPoint x: 445, startPoint y: 139, endPoint x: 417, endPoint y: 141, distance: 28.2
click at [417, 141] on div "Search: 565" at bounding box center [378, 138] width 202 height 9
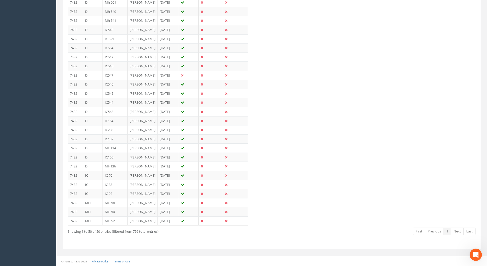
scroll to position [625, 0]
type input "54"
click at [111, 207] on td "MH 54" at bounding box center [115, 211] width 25 height 9
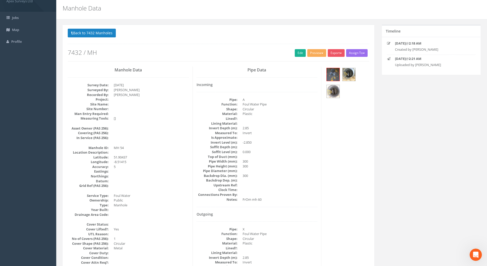
scroll to position [0, 0]
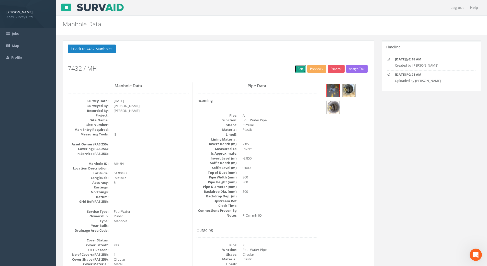
click at [298, 68] on link "Edit" at bounding box center [300, 69] width 11 height 8
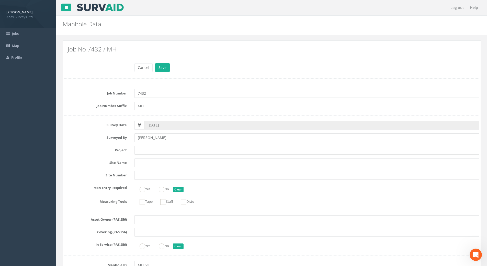
scroll to position [333, 0]
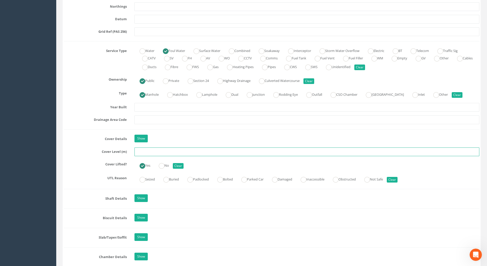
click at [144, 152] on input "text" at bounding box center [306, 151] width 345 height 9
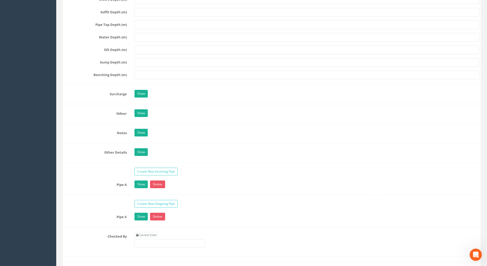
scroll to position [717, 0]
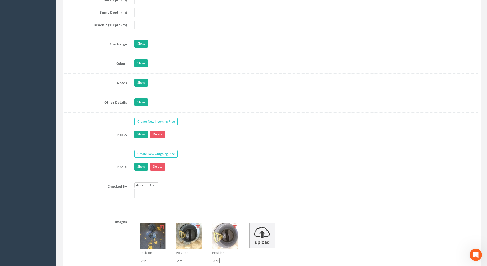
type input "116.96"
click at [151, 185] on link "Current User" at bounding box center [146, 185] width 24 height 6
type input "[PERSON_NAME]"
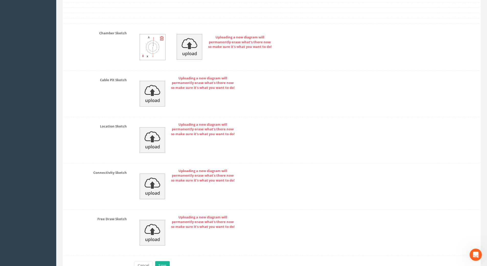
scroll to position [1067, 0]
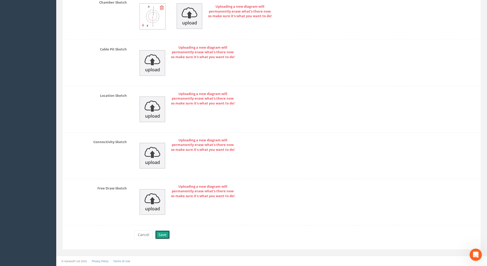
click at [164, 234] on button "Save" at bounding box center [162, 234] width 15 height 9
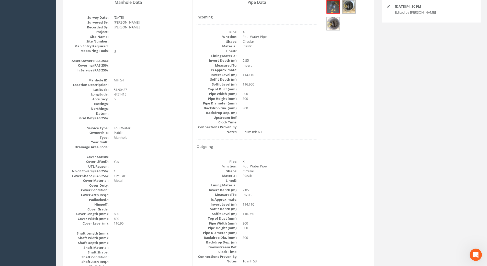
scroll to position [0, 0]
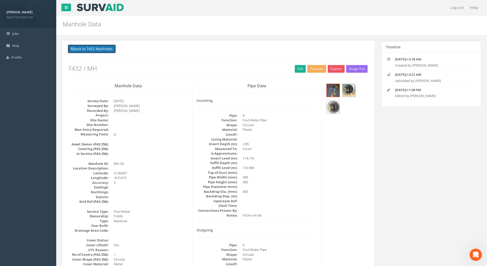
click at [101, 48] on button "Back to 7432 Manholes" at bounding box center [92, 48] width 48 height 9
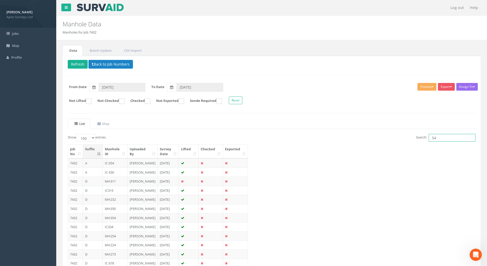
click at [445, 139] on input "54" at bounding box center [452, 138] width 47 height 8
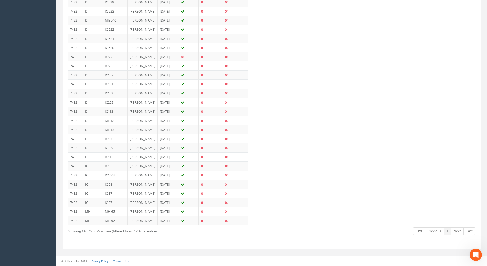
scroll to position [971, 0]
type input "52"
click at [134, 216] on td "[PERSON_NAME]" at bounding box center [143, 220] width 30 height 9
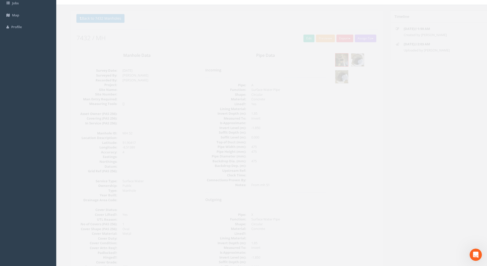
scroll to position [0, 0]
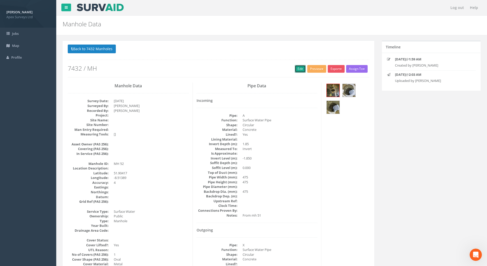
click at [296, 69] on link "Edit" at bounding box center [300, 69] width 11 height 8
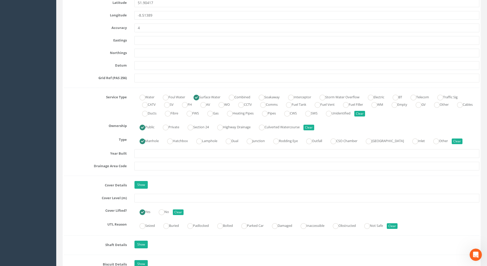
scroll to position [358, 0]
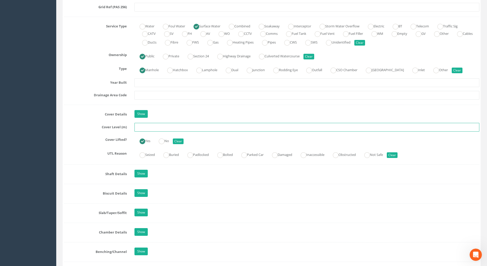
click at [142, 127] on input "text" at bounding box center [306, 127] width 345 height 9
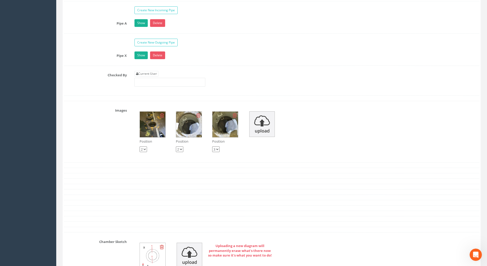
scroll to position [818, 0]
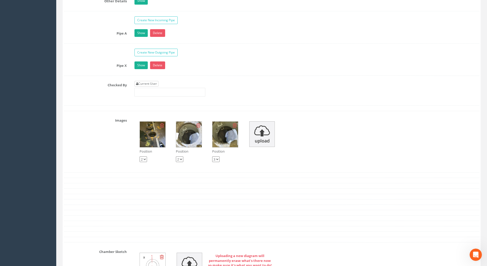
type input "116.23"
click at [156, 85] on link "Current User" at bounding box center [146, 84] width 24 height 6
type input "[PERSON_NAME]"
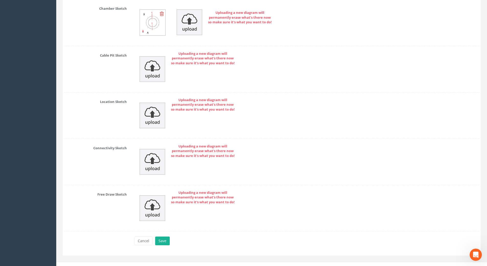
scroll to position [1067, 0]
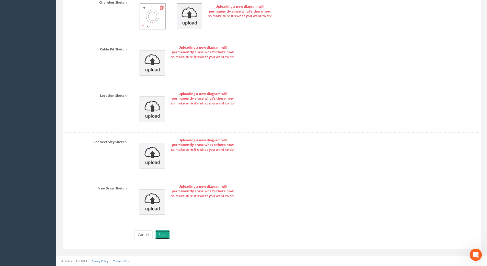
click at [161, 234] on button "Save" at bounding box center [162, 234] width 15 height 9
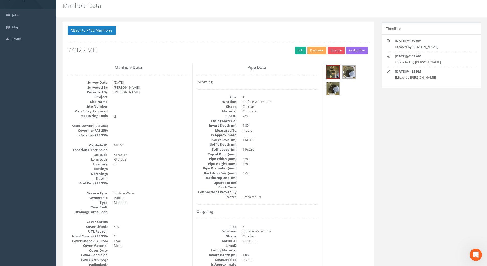
scroll to position [0, 0]
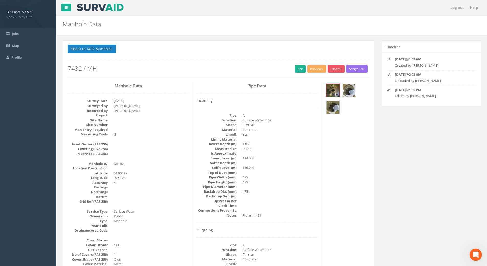
click at [349, 89] on img at bounding box center [349, 90] width 13 height 13
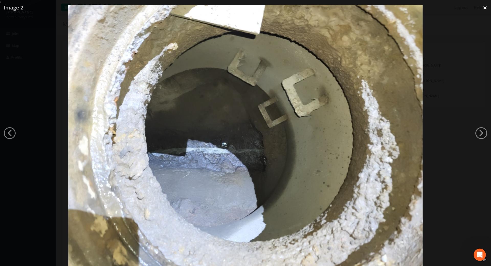
click at [487, 7] on link "×" at bounding box center [485, 7] width 12 height 15
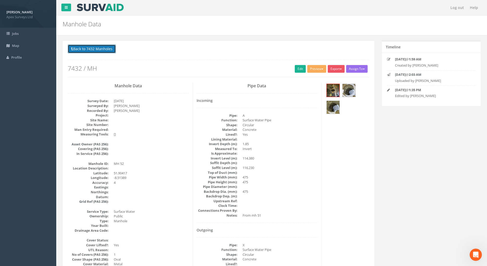
click at [101, 48] on button "Back to 7432 Manholes" at bounding box center [92, 48] width 48 height 9
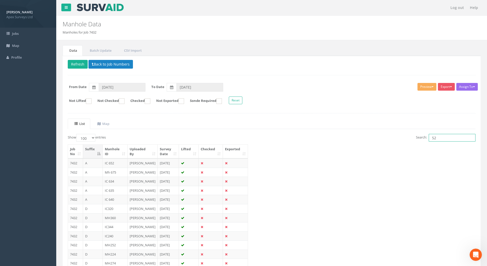
drag, startPoint x: 449, startPoint y: 138, endPoint x: 393, endPoint y: 135, distance: 56.1
click at [393, 135] on div "Search: 52" at bounding box center [376, 138] width 200 height 9
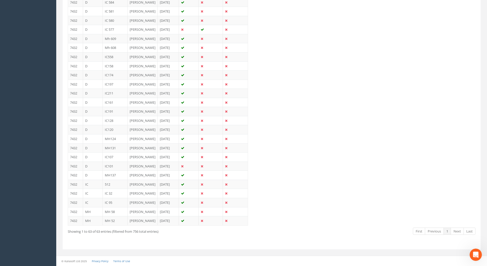
scroll to position [805, 0]
type input "58"
click at [132, 207] on td "[PERSON_NAME]" at bounding box center [143, 211] width 30 height 9
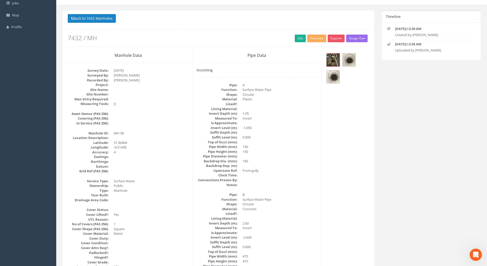
scroll to position [0, 0]
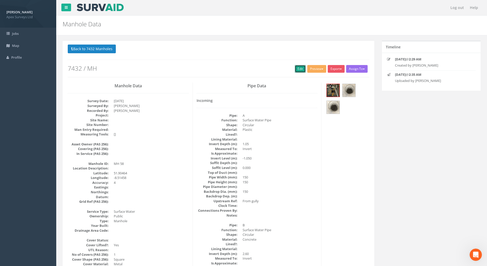
click at [299, 68] on link "Edit" at bounding box center [300, 69] width 11 height 8
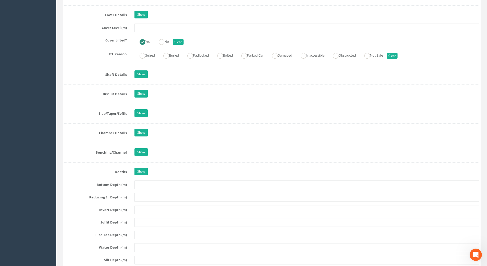
scroll to position [409, 0]
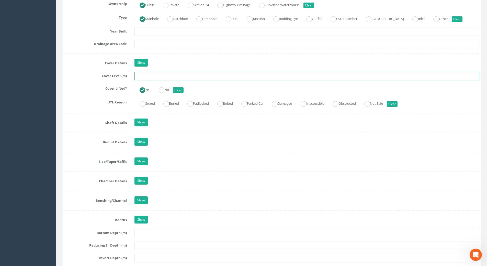
click at [150, 75] on input "text" at bounding box center [306, 76] width 345 height 9
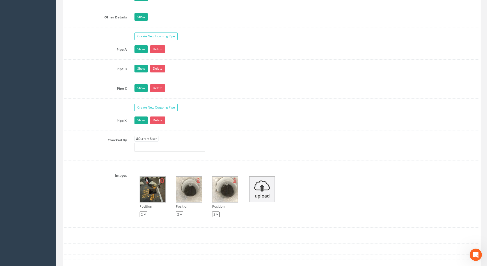
scroll to position [869, 0]
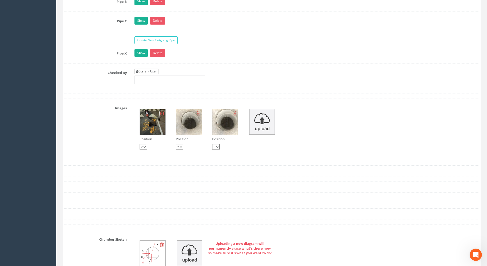
type input "117.50"
click at [149, 72] on link "Current User" at bounding box center [146, 72] width 24 height 6
type input "[PERSON_NAME]"
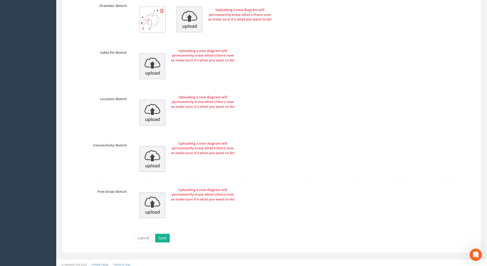
scroll to position [1106, 0]
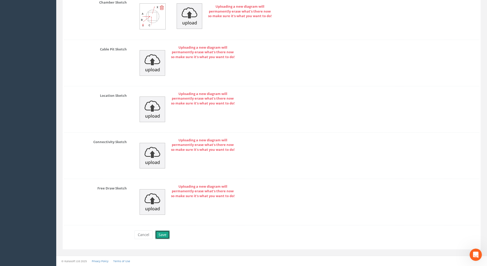
click at [161, 233] on button "Save" at bounding box center [162, 234] width 15 height 9
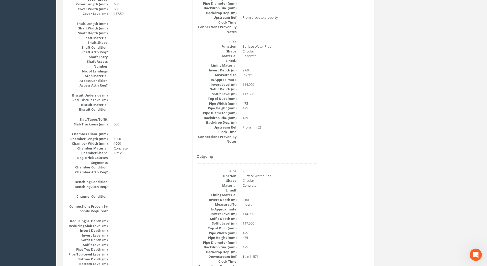
scroll to position [523, 0]
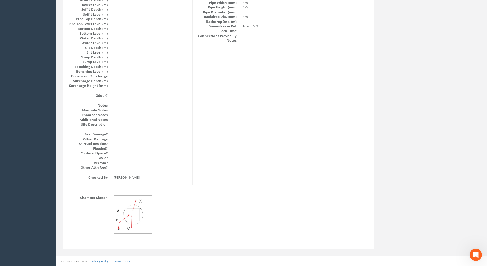
drag, startPoint x: 215, startPoint y: 139, endPoint x: 211, endPoint y: 140, distance: 3.7
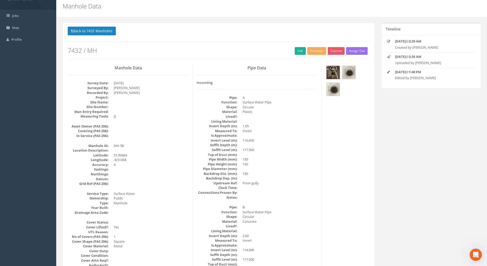
scroll to position [0, 0]
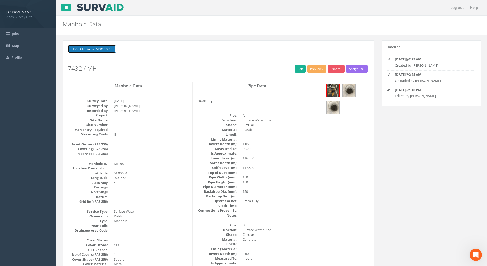
click at [107, 49] on button "Back to 7432 Manholes" at bounding box center [92, 48] width 48 height 9
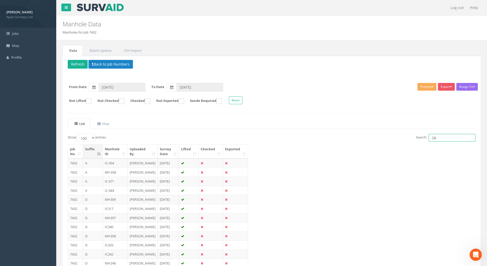
click at [441, 138] on input "58" at bounding box center [452, 138] width 47 height 8
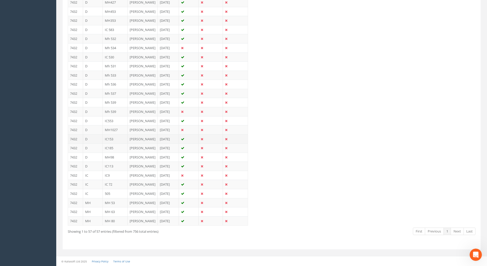
scroll to position [722, 0]
type input "53"
click at [135, 198] on td "[PERSON_NAME]" at bounding box center [143, 202] width 30 height 9
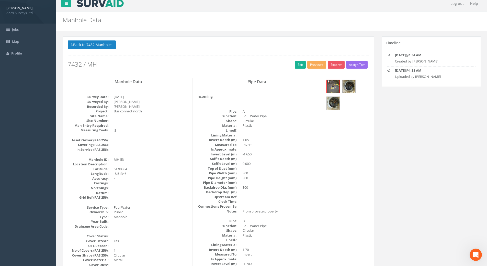
scroll to position [0, 0]
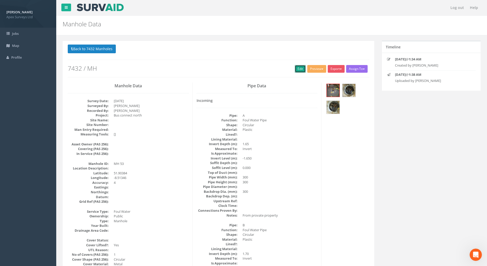
click at [300, 69] on link "Edit" at bounding box center [300, 69] width 11 height 8
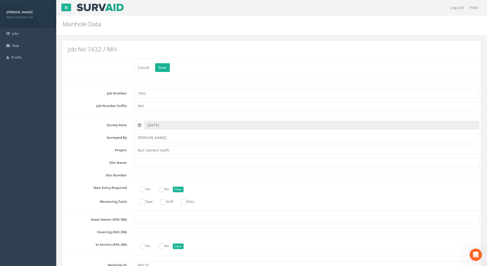
scroll to position [409, 0]
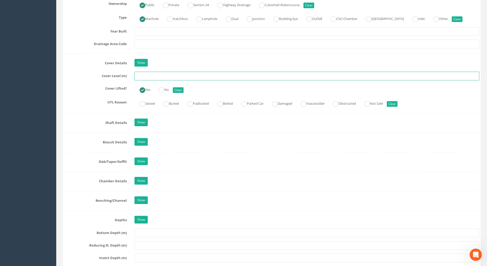
click at [156, 76] on input "text" at bounding box center [306, 76] width 345 height 9
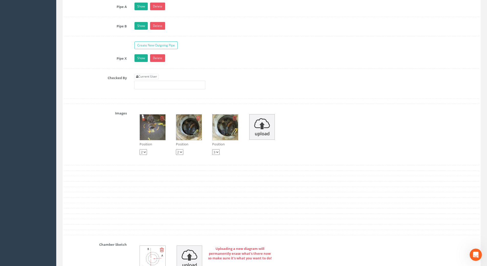
scroll to position [844, 0]
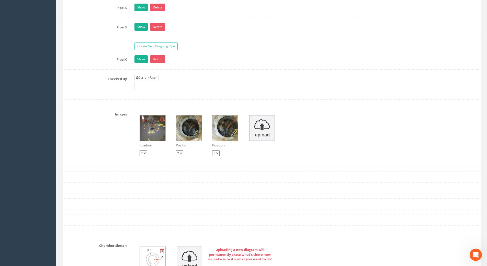
type input "115.36"
click at [152, 78] on link "Current User" at bounding box center [146, 78] width 24 height 6
type input "[PERSON_NAME]"
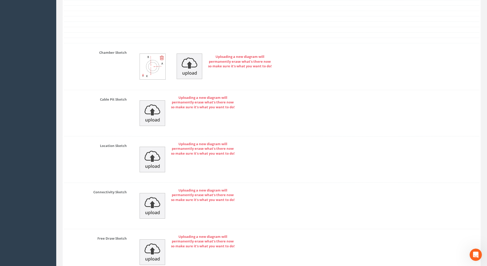
scroll to position [1086, 0]
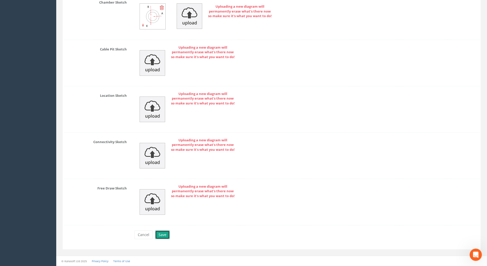
click at [165, 236] on button "Save" at bounding box center [162, 234] width 15 height 9
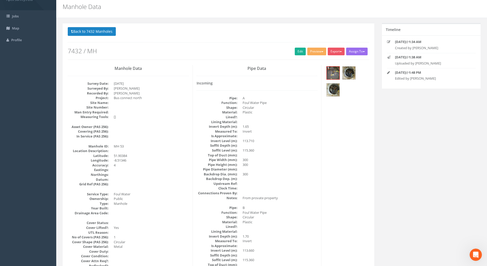
scroll to position [0, 0]
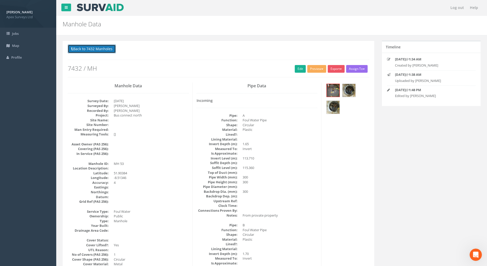
click at [94, 50] on button "Back to 7432 Manholes" at bounding box center [92, 48] width 48 height 9
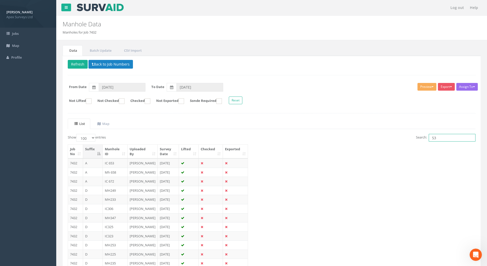
click at [445, 137] on input "53" at bounding box center [452, 138] width 47 height 8
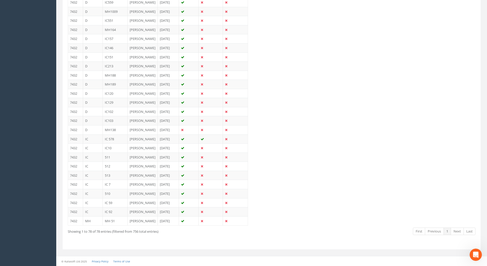
scroll to position [1013, 0]
type input "51"
click at [135, 218] on td "[PERSON_NAME]" at bounding box center [143, 220] width 30 height 9
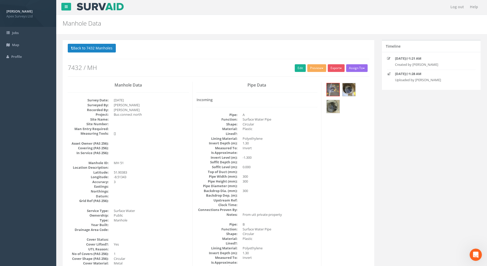
scroll to position [0, 0]
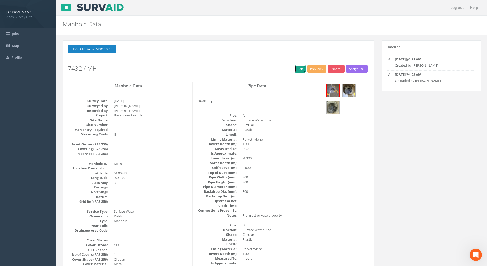
click at [298, 67] on link "Edit" at bounding box center [300, 69] width 11 height 8
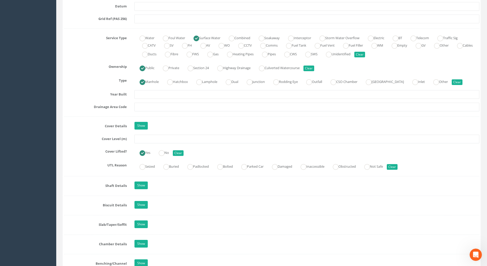
scroll to position [358, 0]
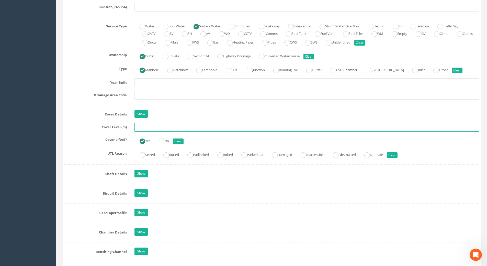
click at [141, 127] on input "text" at bounding box center [306, 127] width 345 height 9
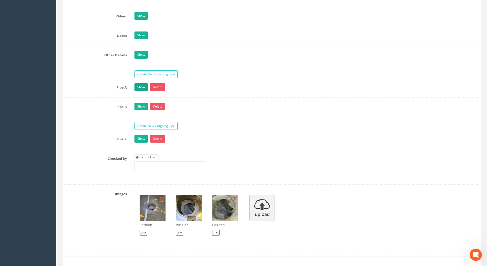
scroll to position [767, 0]
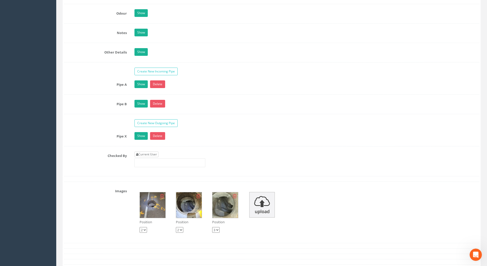
type input "115.21"
click at [153, 153] on link "Current User" at bounding box center [146, 154] width 24 height 6
type input "[PERSON_NAME]"
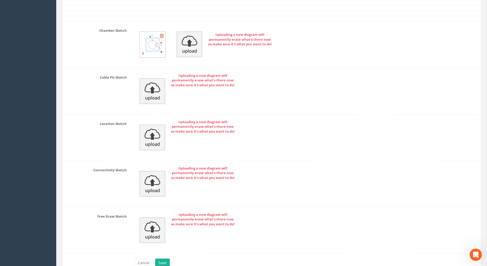
scroll to position [1086, 0]
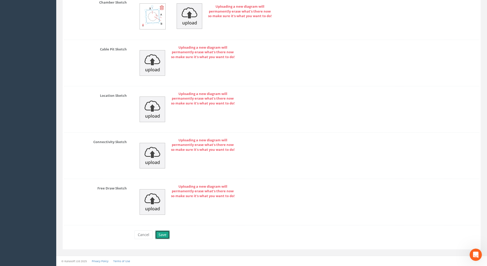
click at [159, 235] on button "Save" at bounding box center [162, 234] width 15 height 9
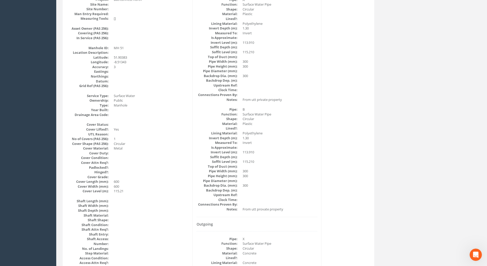
scroll to position [0, 0]
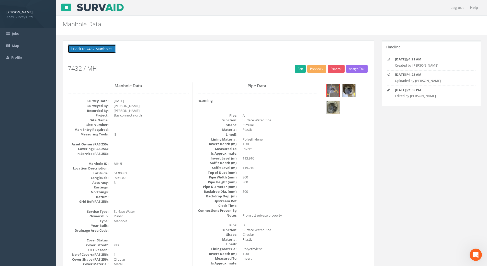
click at [99, 48] on button "Back to 7432 Manholes" at bounding box center [92, 48] width 48 height 9
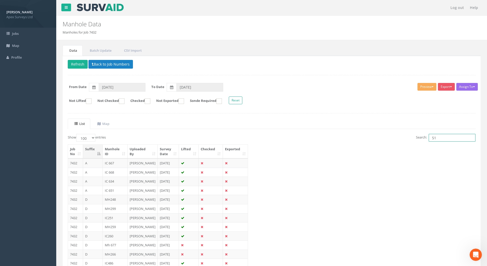
click at [444, 139] on input "51" at bounding box center [452, 138] width 47 height 8
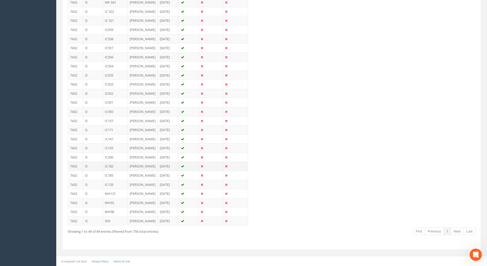
scroll to position [611, 0]
type input "55"
click at [135, 198] on td "[PERSON_NAME]" at bounding box center [143, 202] width 30 height 9
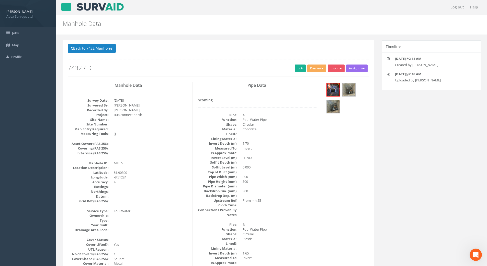
scroll to position [0, 0]
click at [297, 71] on link "Edit" at bounding box center [300, 69] width 11 height 8
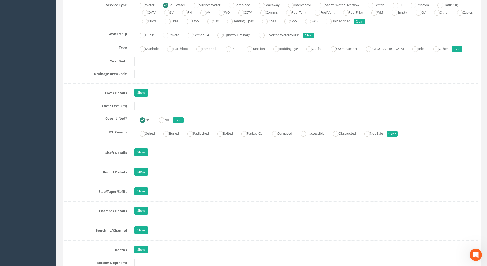
scroll to position [383, 0]
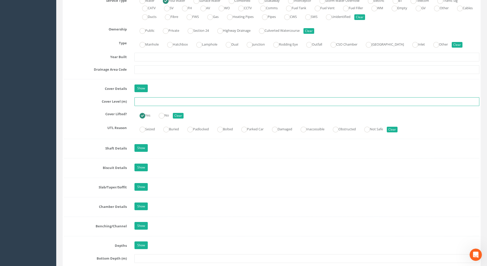
click at [143, 101] on input "text" at bounding box center [306, 101] width 345 height 9
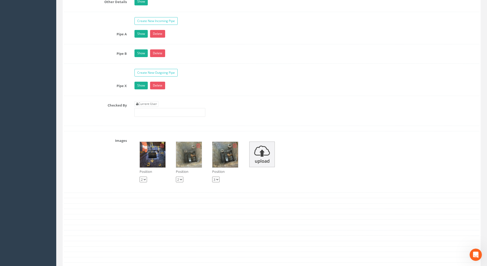
scroll to position [818, 0]
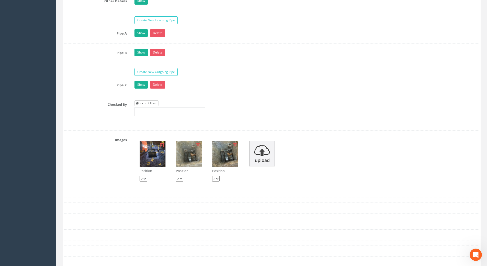
type input "112.76"
click at [147, 103] on link "Current User" at bounding box center [146, 103] width 24 height 6
type input "[PERSON_NAME]"
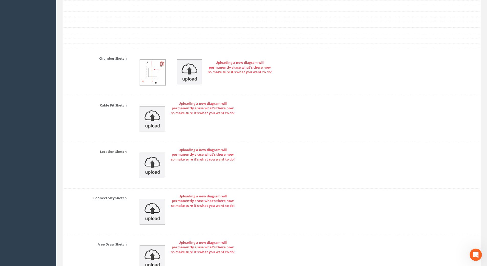
scroll to position [1086, 0]
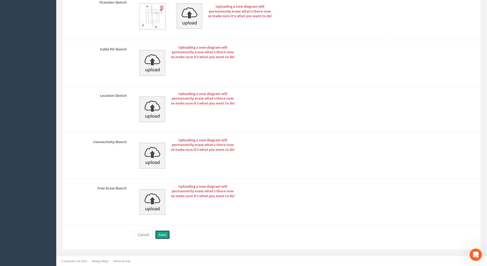
click at [162, 234] on button "Save" at bounding box center [162, 234] width 15 height 9
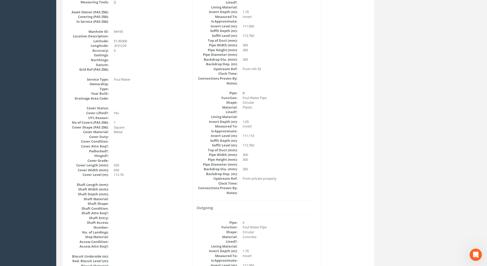
scroll to position [0, 0]
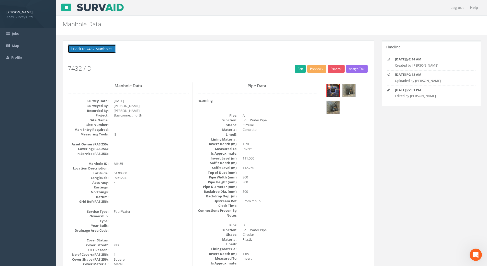
drag, startPoint x: 108, startPoint y: 48, endPoint x: 111, endPoint y: 50, distance: 3.8
click at [108, 48] on button "Back to 7432 Manholes" at bounding box center [92, 48] width 48 height 9
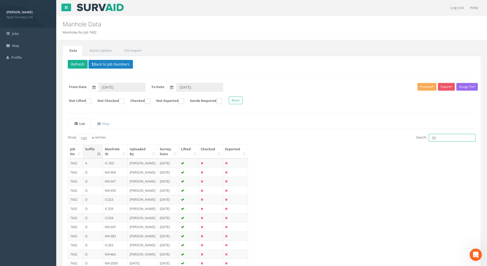
drag, startPoint x: 443, startPoint y: 138, endPoint x: 397, endPoint y: 140, distance: 45.3
click at [400, 140] on div "Search: 55" at bounding box center [376, 138] width 200 height 9
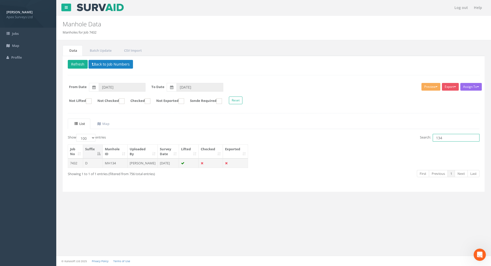
type input "134"
click at [134, 164] on td "[PERSON_NAME]" at bounding box center [143, 162] width 30 height 9
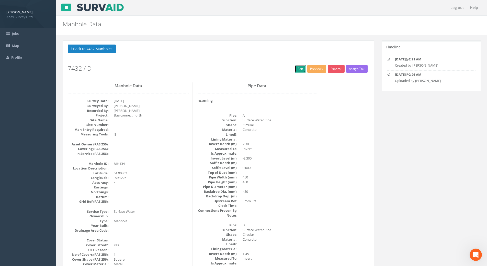
click at [300, 66] on link "Edit" at bounding box center [300, 69] width 11 height 8
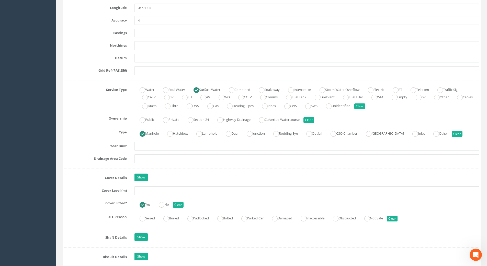
scroll to position [307, 0]
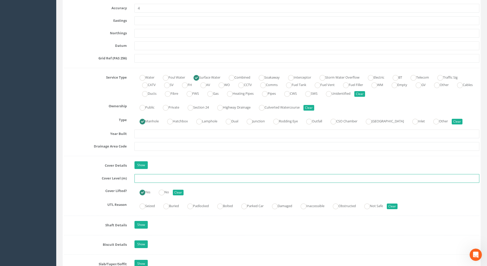
click at [148, 180] on input "text" at bounding box center [306, 178] width 345 height 9
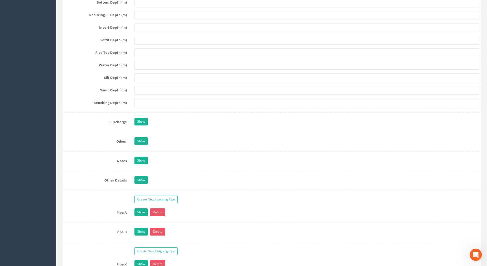
scroll to position [716, 0]
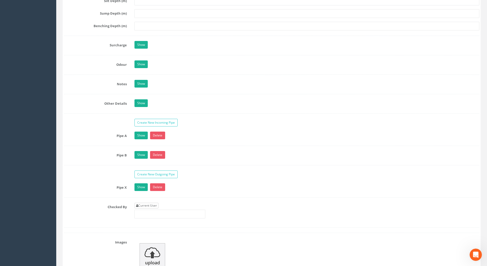
type input "112.74"
click at [149, 204] on link "Current User" at bounding box center [146, 205] width 24 height 6
type input "[PERSON_NAME]"
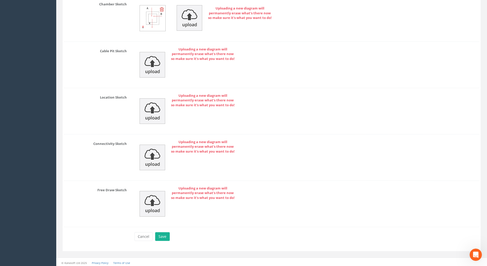
scroll to position [1071, 0]
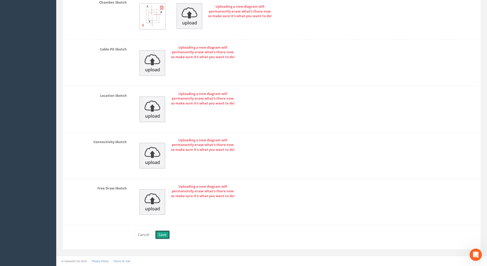
click at [161, 236] on button "Save" at bounding box center [162, 234] width 15 height 9
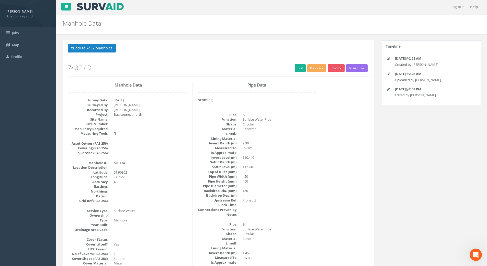
scroll to position [0, 0]
